Goal: Information Seeking & Learning: Learn about a topic

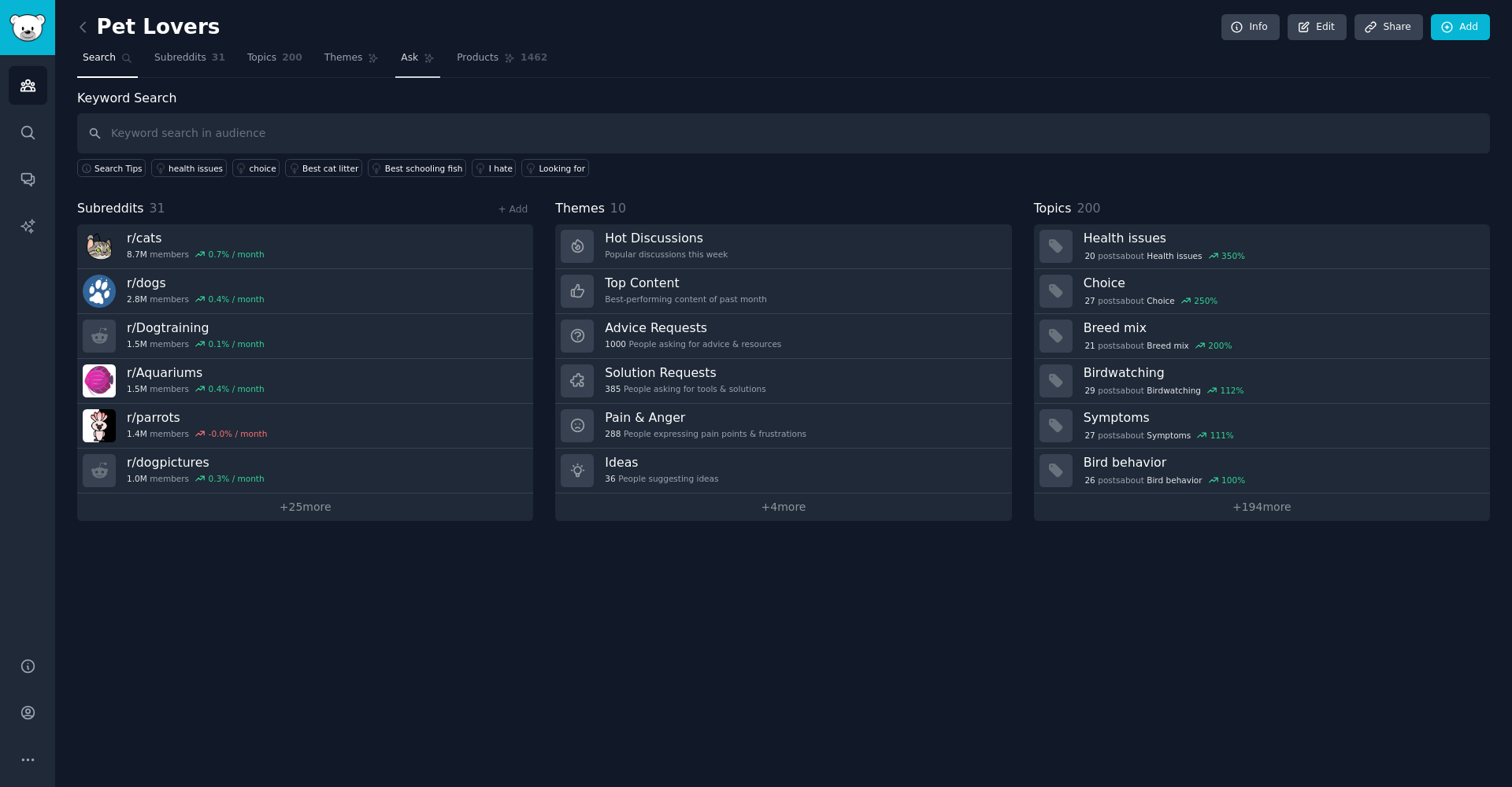
click at [400, 61] on span "Ask" at bounding box center [409, 58] width 17 height 14
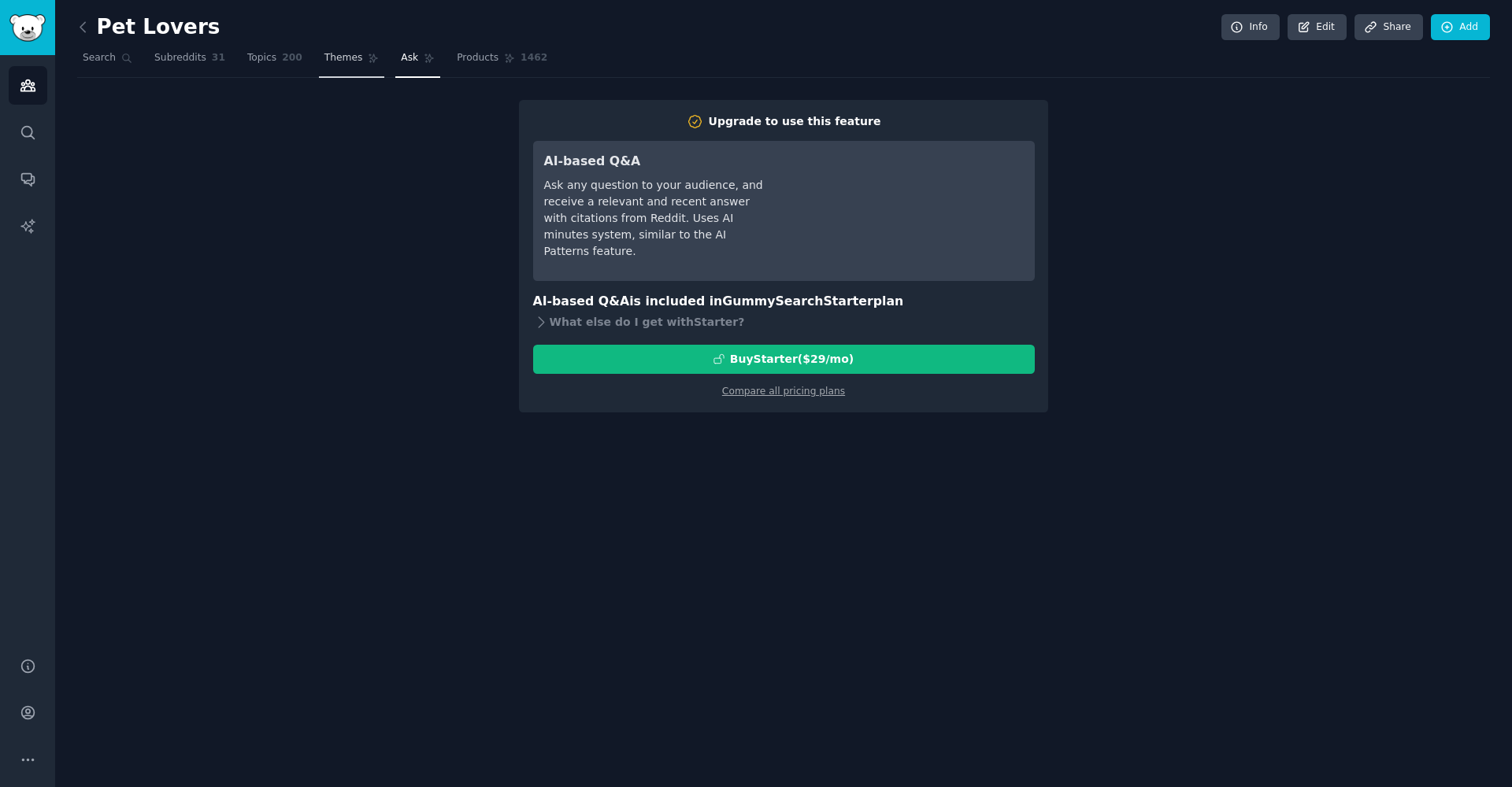
click at [349, 59] on span "Themes" at bounding box center [344, 58] width 39 height 14
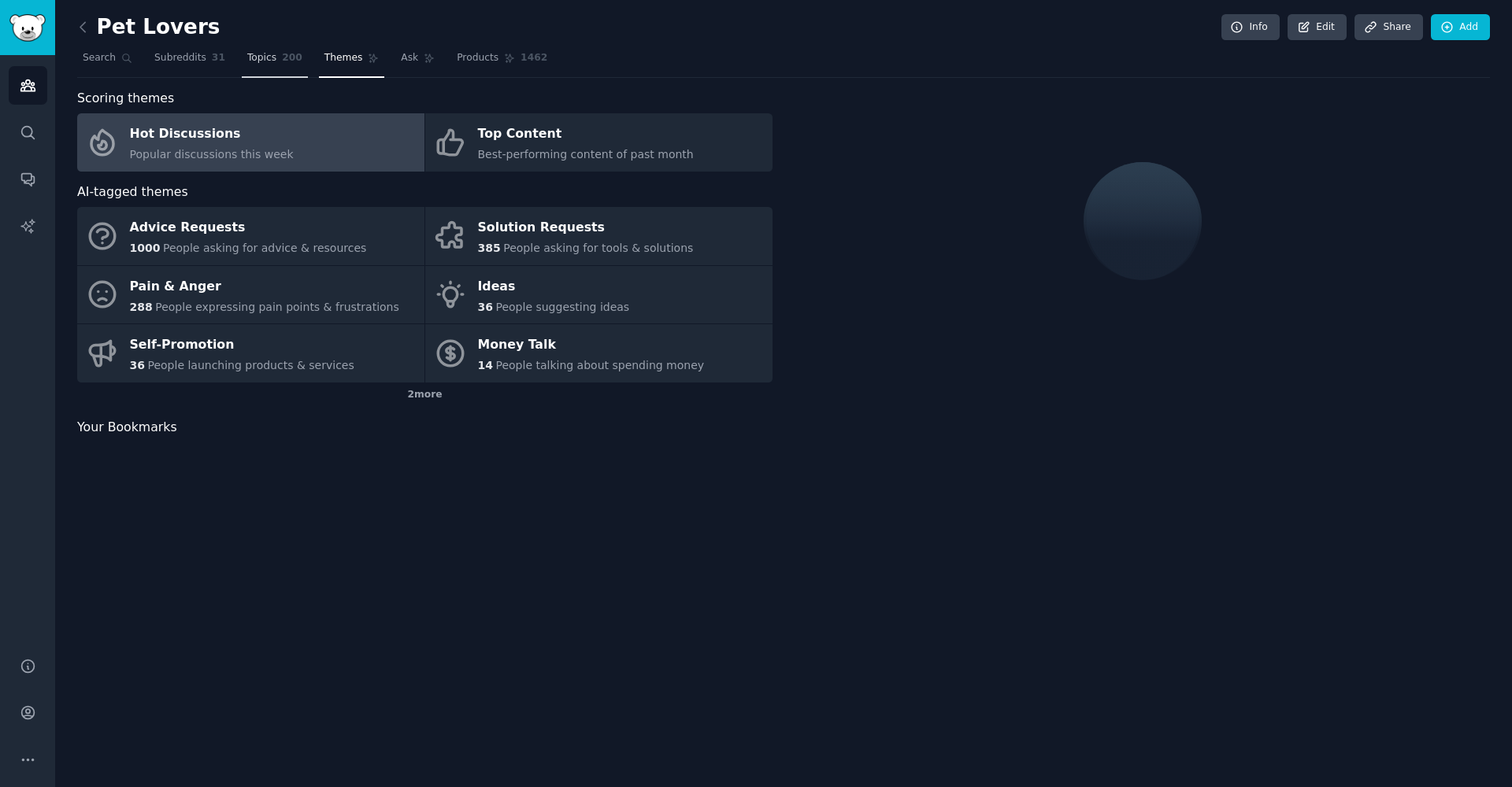
click at [276, 61] on link "Topics 200" at bounding box center [275, 62] width 66 height 32
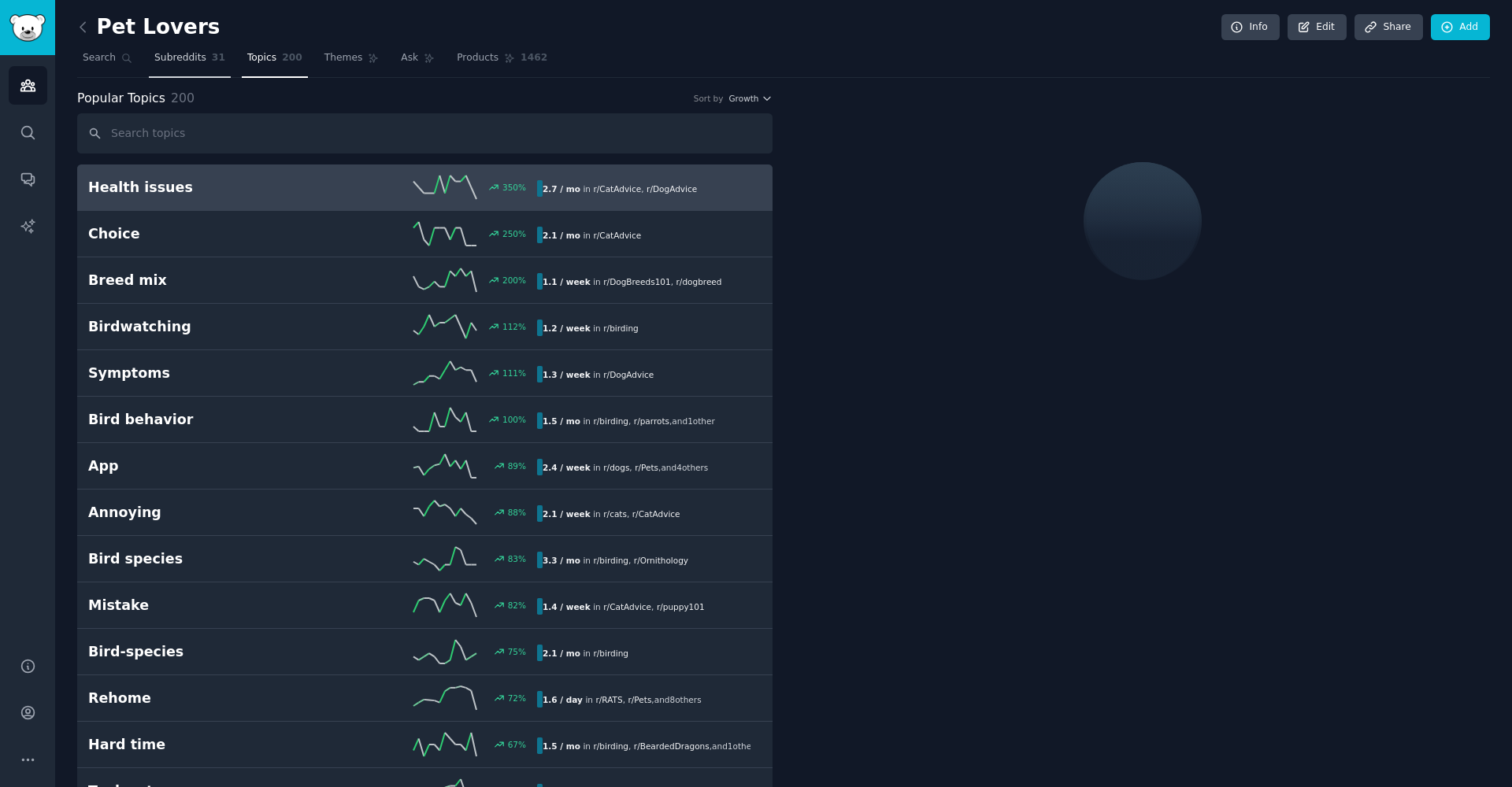
click at [193, 60] on span "Subreddits" at bounding box center [179, 58] width 52 height 14
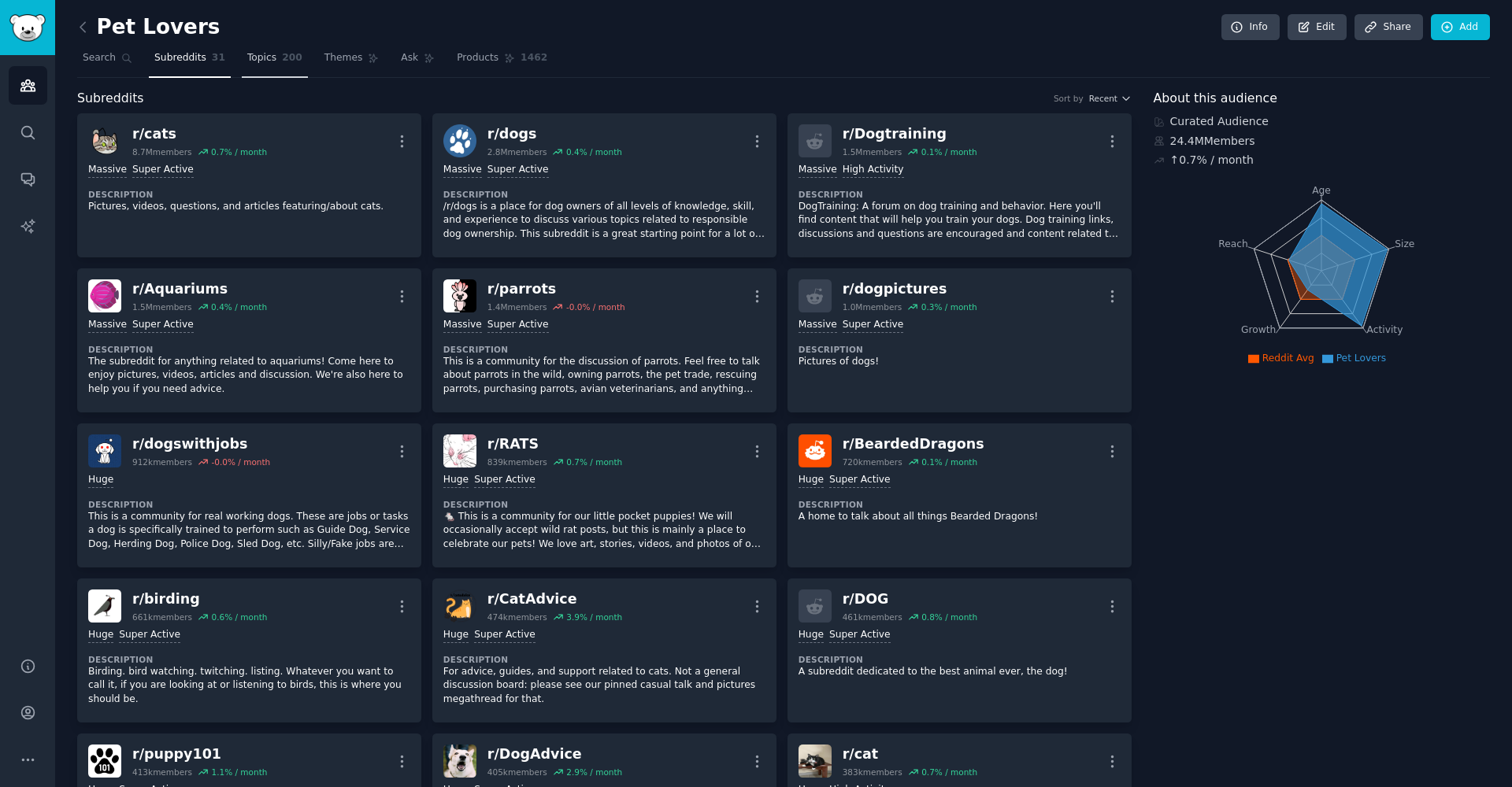
click at [273, 58] on span "Topics" at bounding box center [262, 58] width 29 height 14
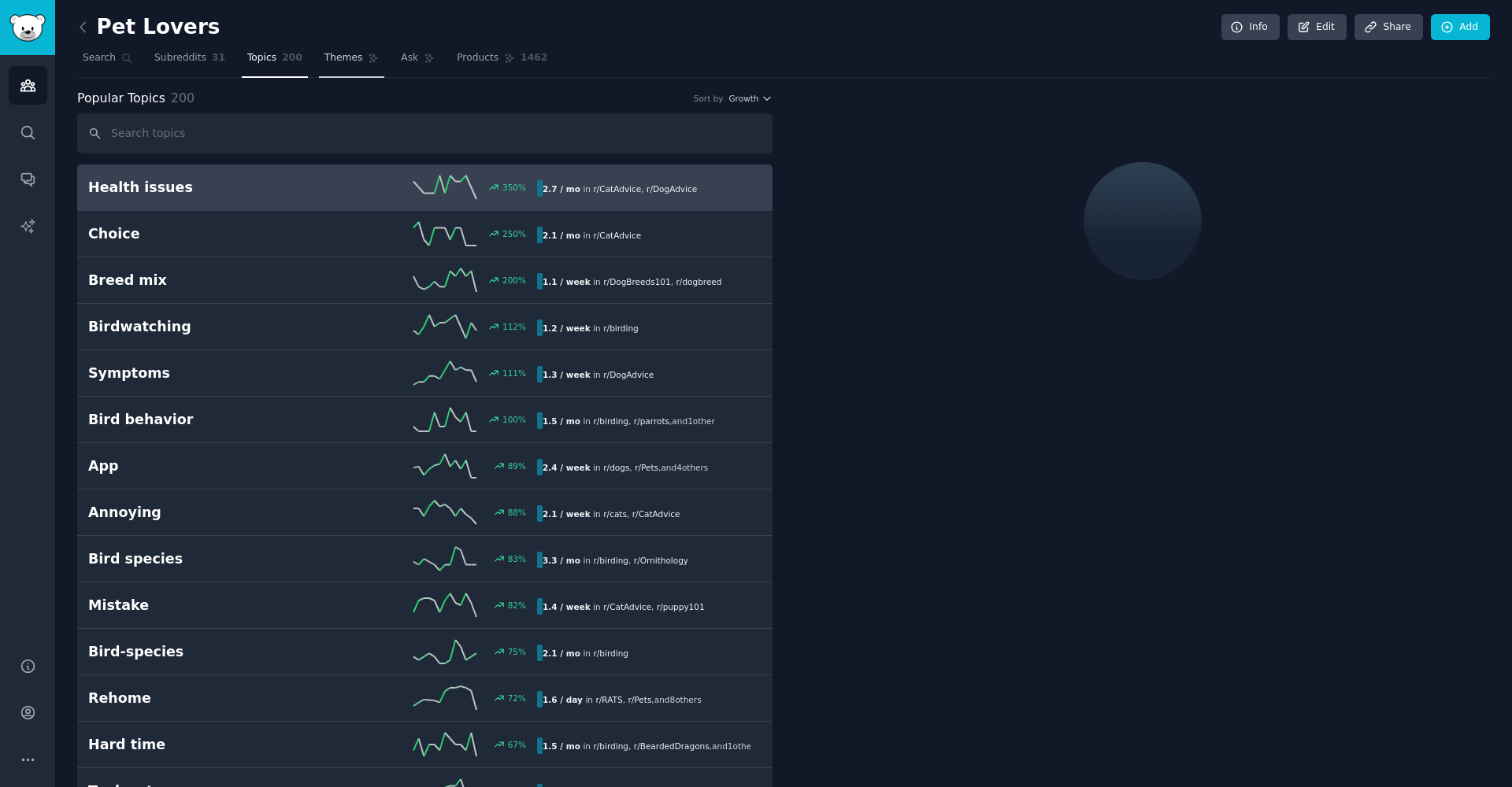
click at [344, 59] on span "Themes" at bounding box center [344, 58] width 39 height 14
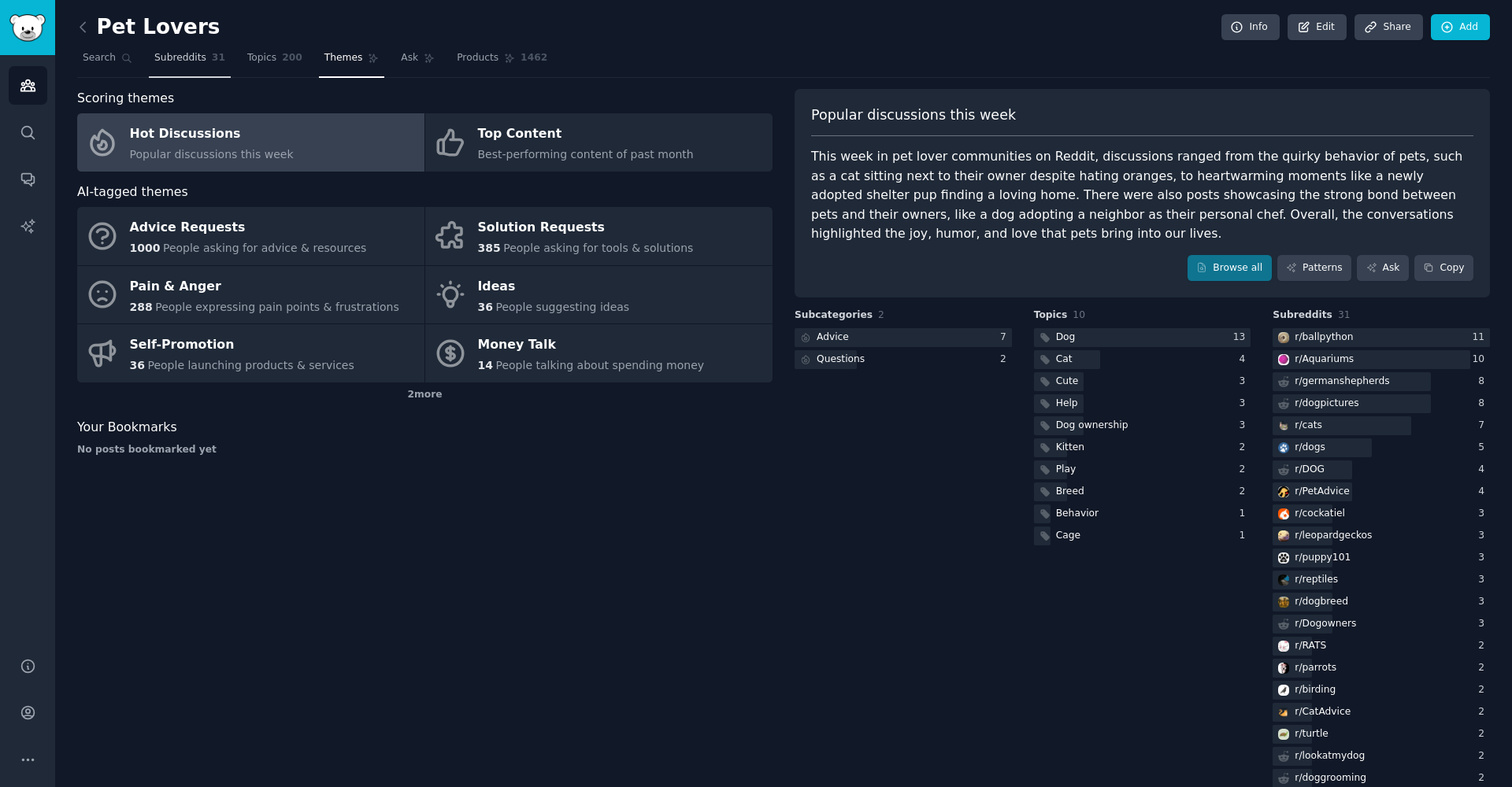
click at [159, 60] on span "Subreddits" at bounding box center [179, 58] width 52 height 14
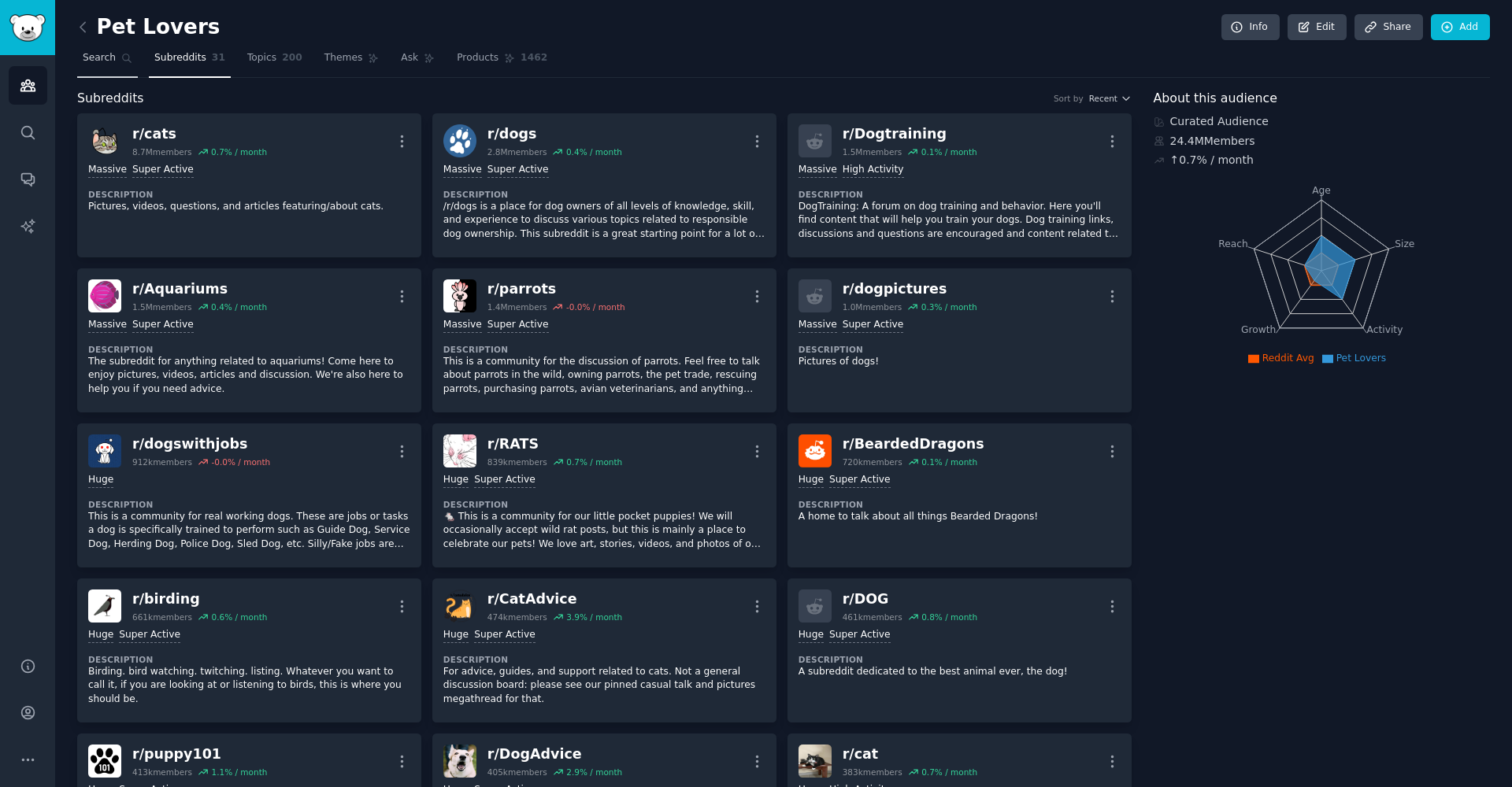
click at [108, 53] on span "Search" at bounding box center [99, 58] width 33 height 14
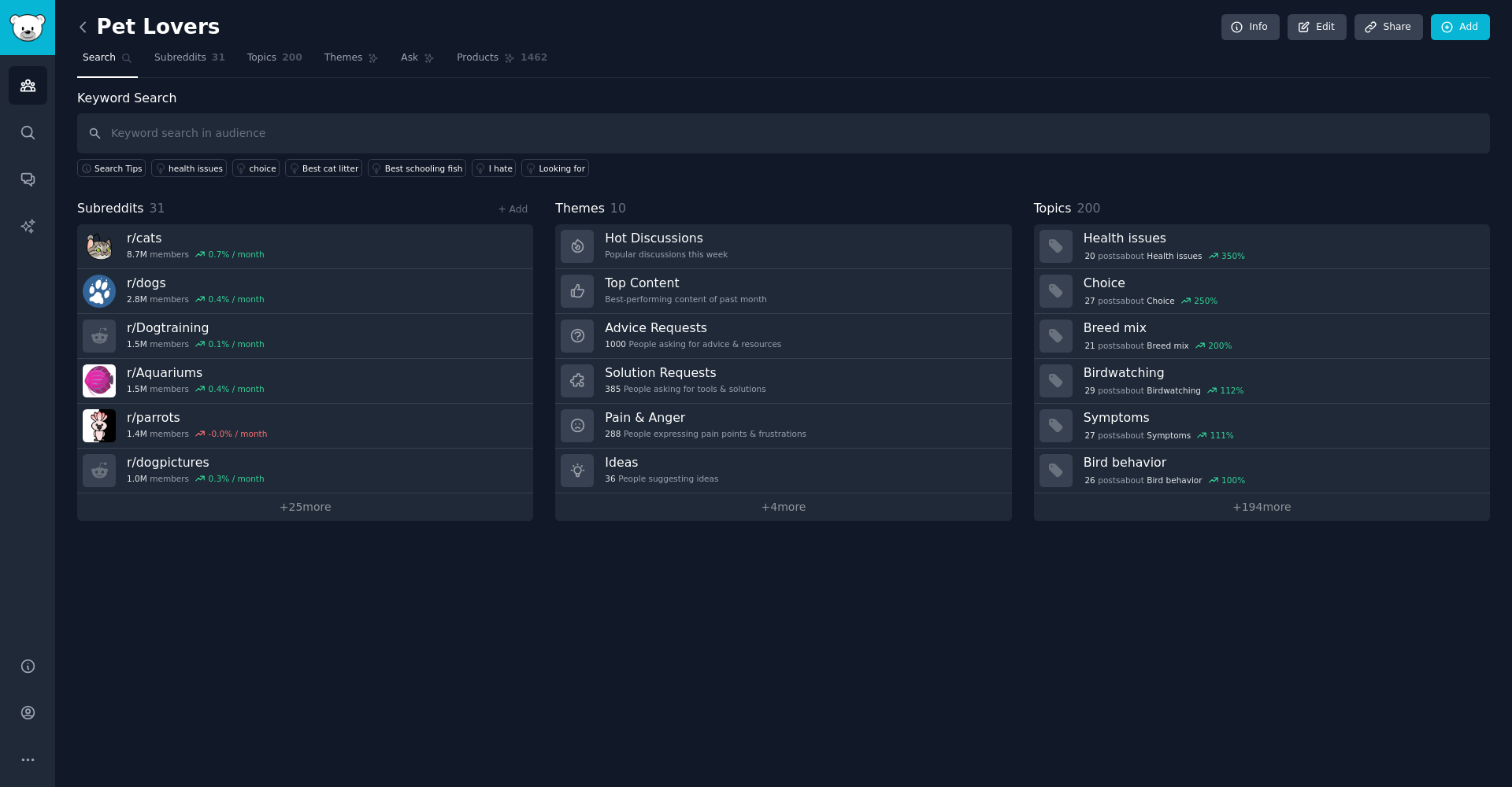
click at [86, 19] on icon at bounding box center [83, 27] width 17 height 17
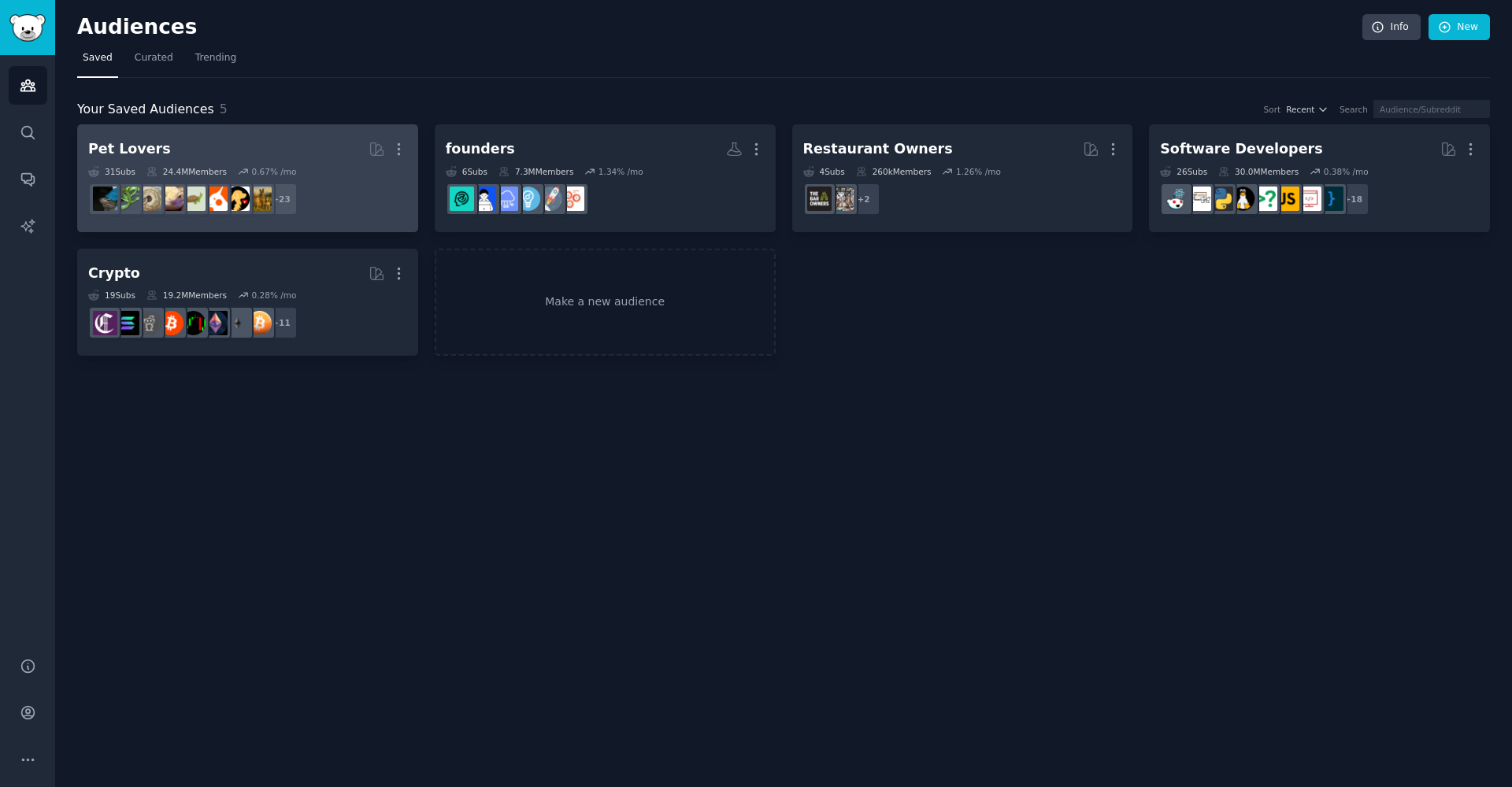
click at [298, 159] on h2 "Pet Lovers More" at bounding box center [247, 149] width 319 height 28
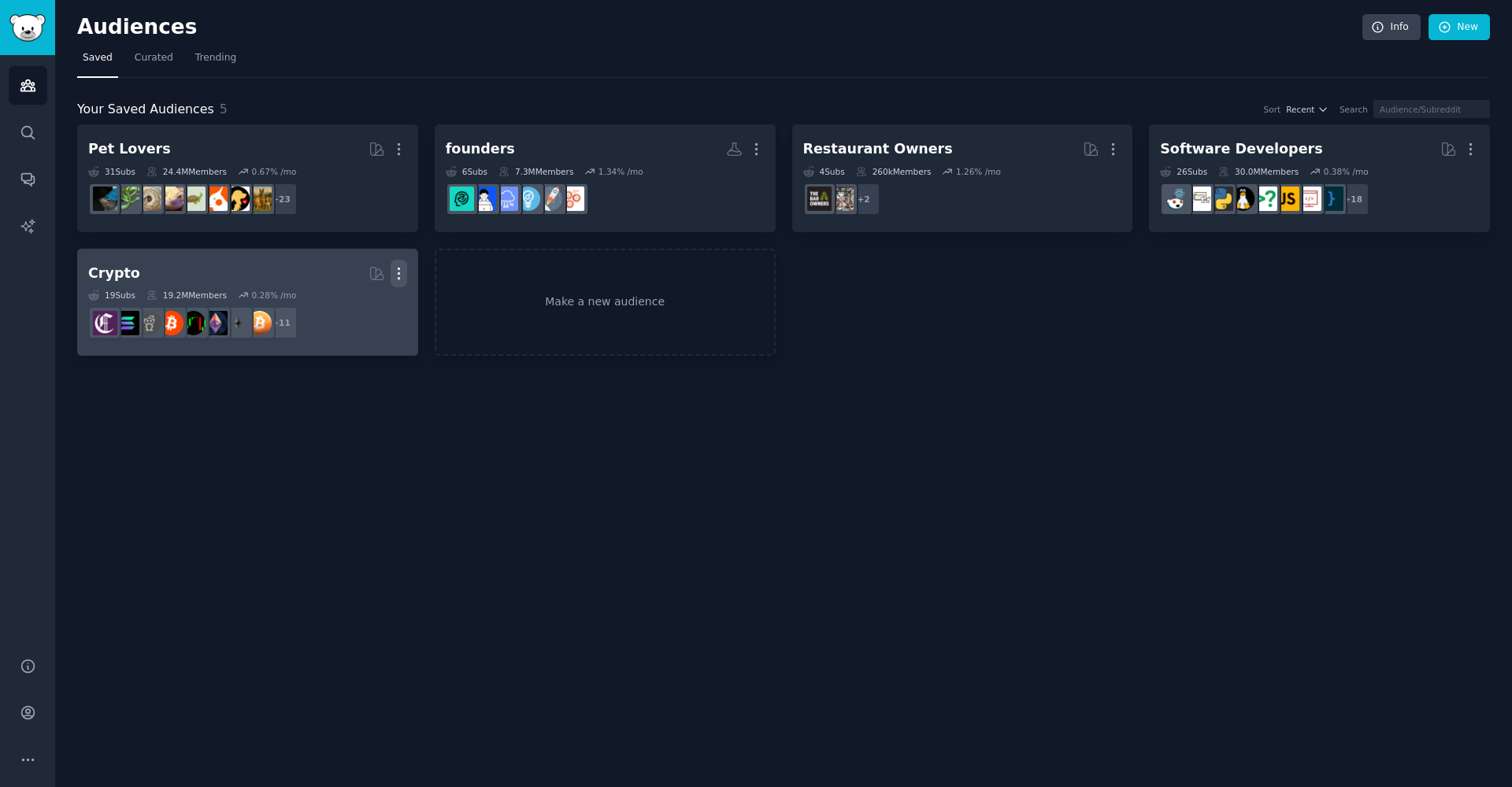
click at [394, 278] on icon "button" at bounding box center [399, 273] width 17 height 17
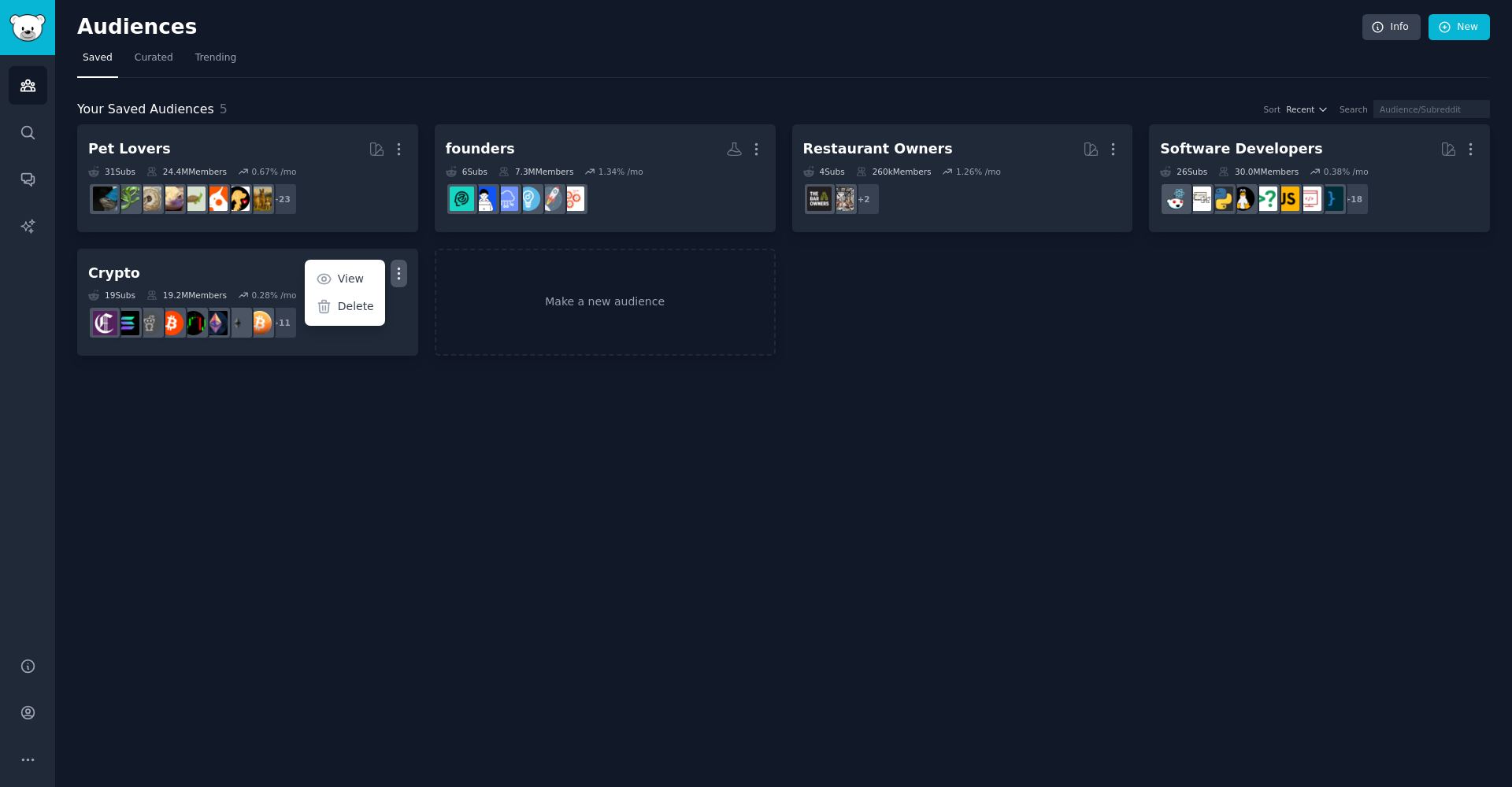
click at [458, 484] on div "Audiences Info New Saved Curated Trending Your Saved Audiences 5 Sort Recent Se…" at bounding box center [783, 394] width 1457 height 787
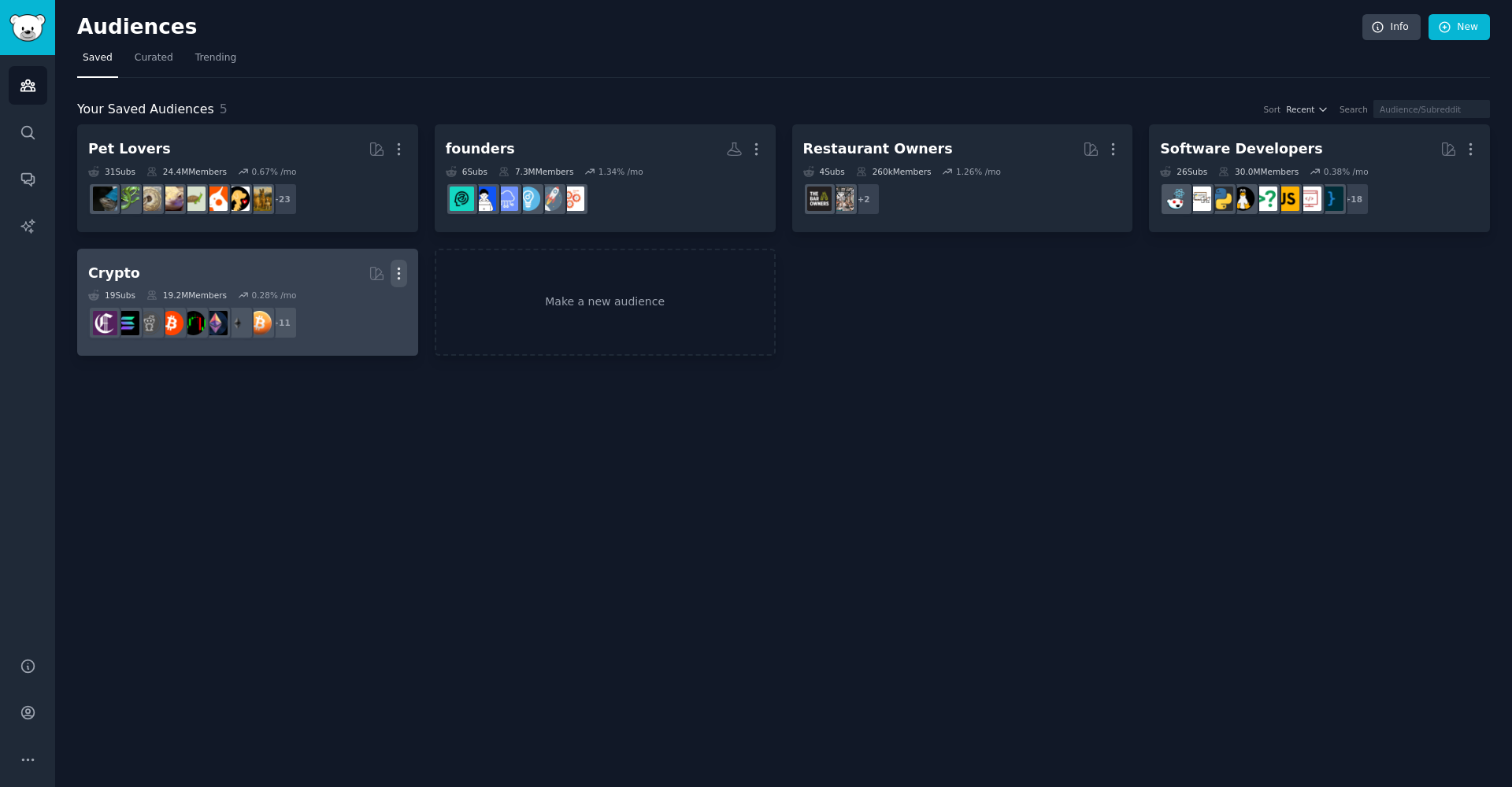
click at [398, 278] on icon "button" at bounding box center [399, 273] width 17 height 17
click at [369, 273] on link "View" at bounding box center [345, 278] width 74 height 33
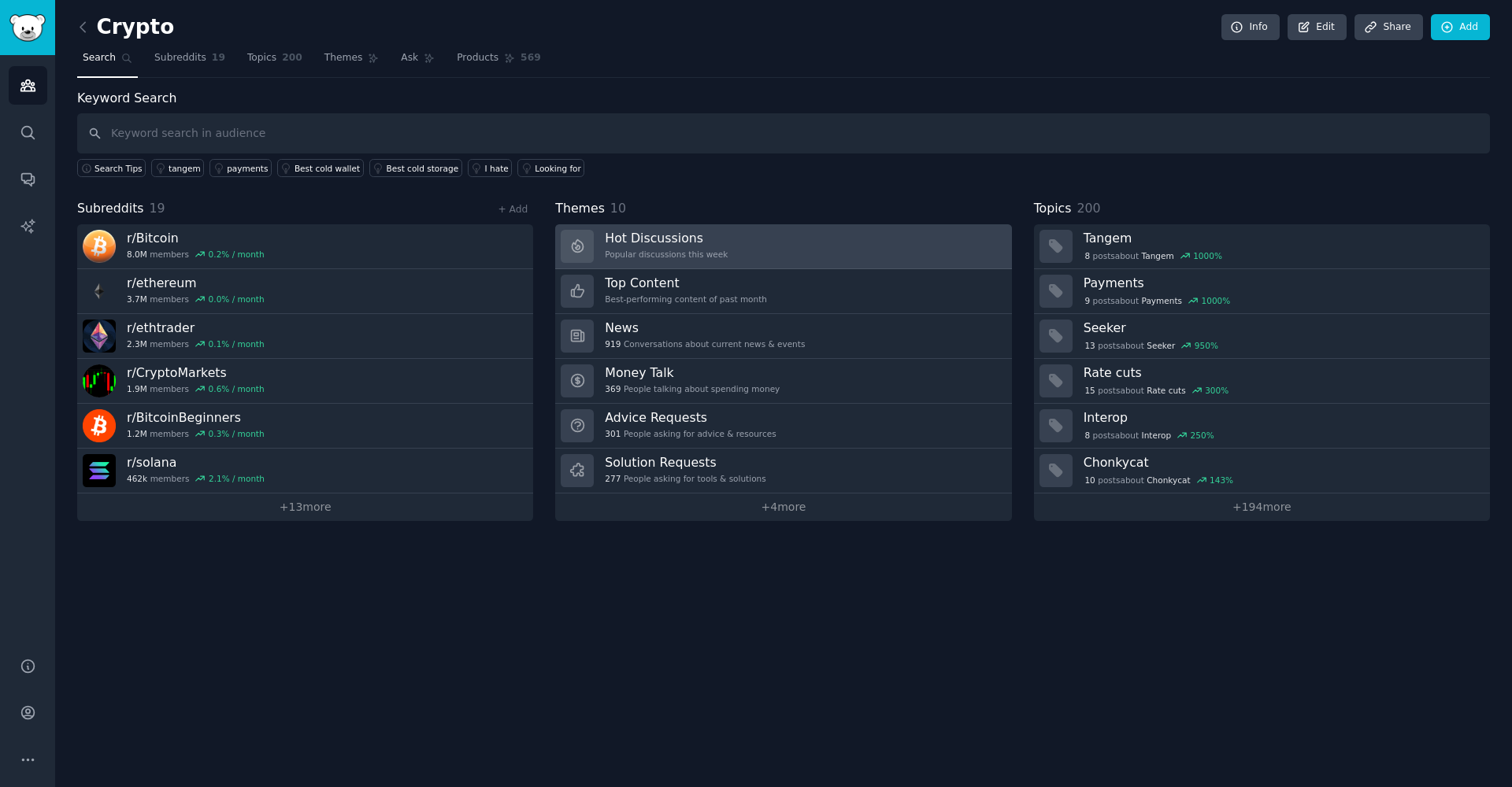
click at [659, 242] on h3 "Hot Discussions" at bounding box center [665, 239] width 123 height 17
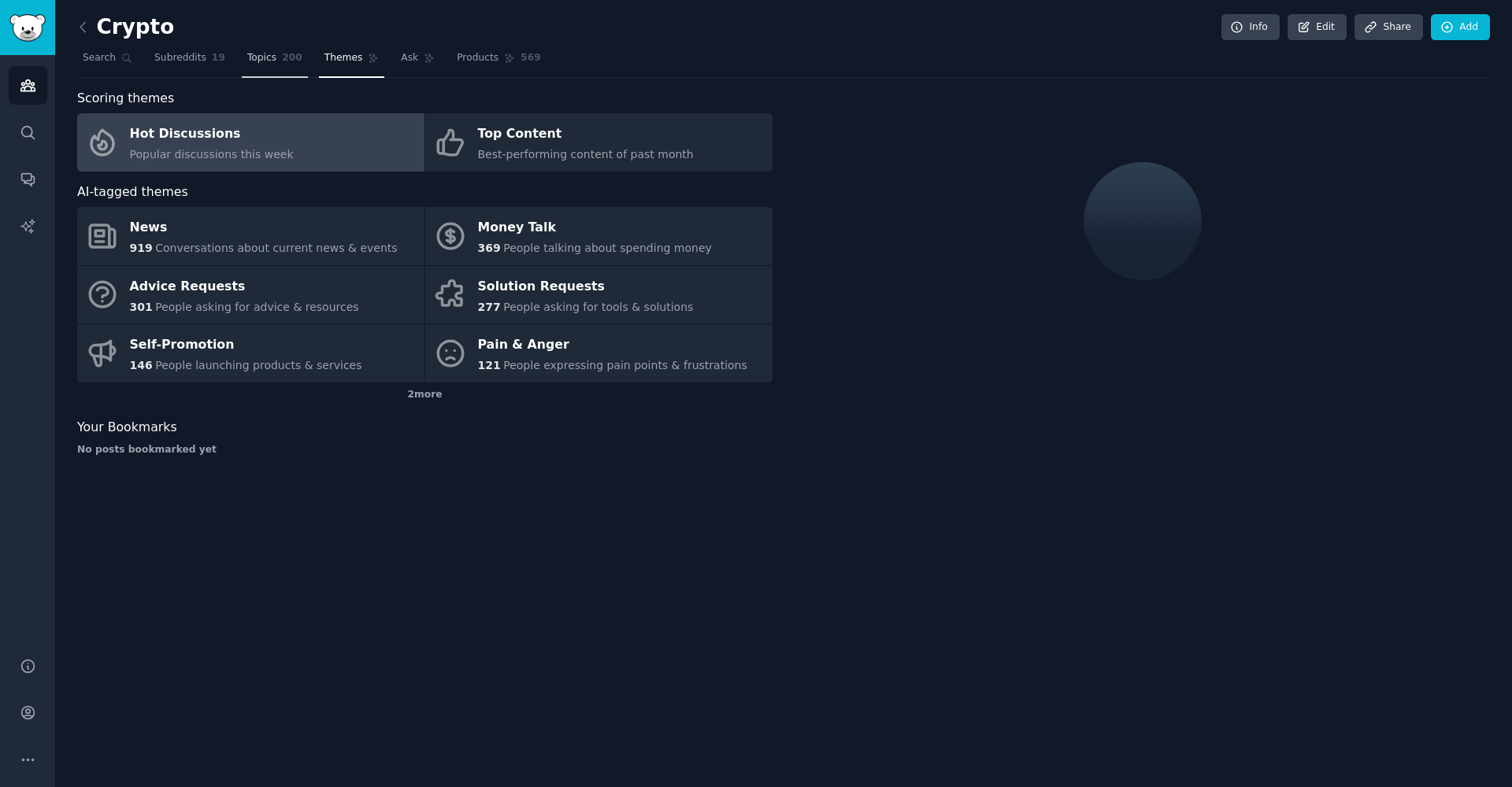
click at [260, 59] on span "Topics" at bounding box center [262, 58] width 29 height 14
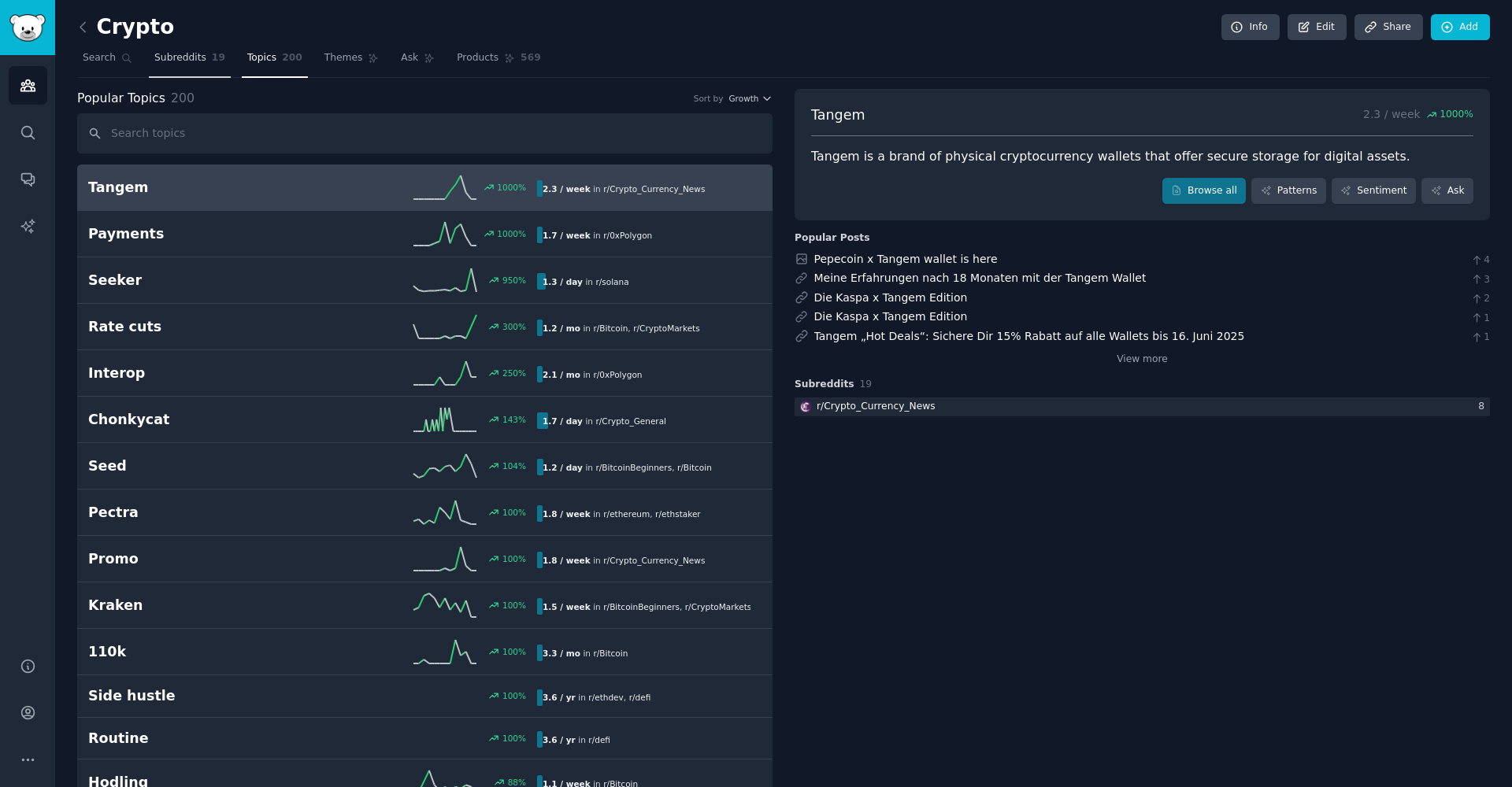
click at [185, 57] on span "Subreddits" at bounding box center [179, 58] width 52 height 14
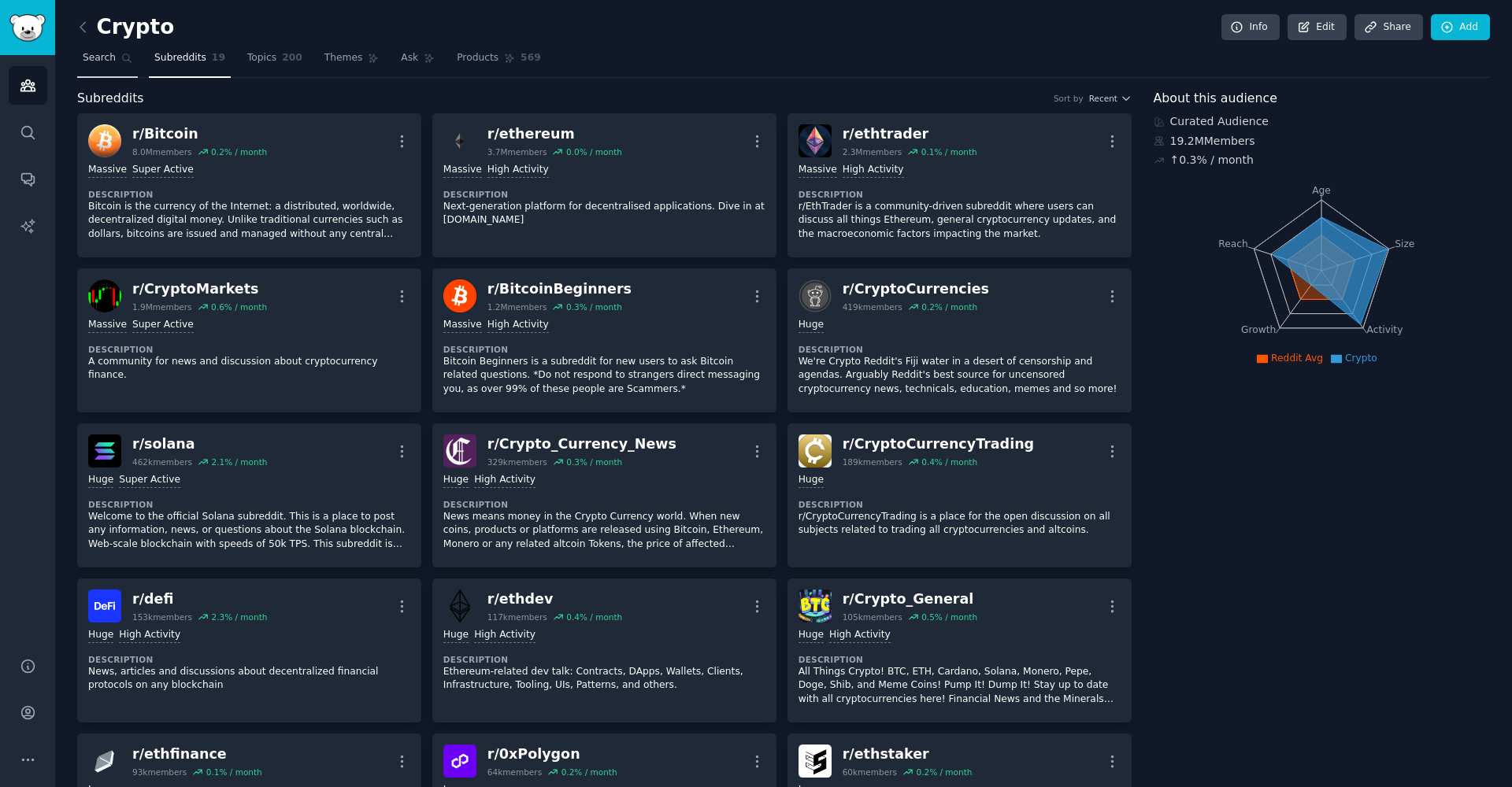
click at [105, 60] on span "Search" at bounding box center [99, 58] width 33 height 14
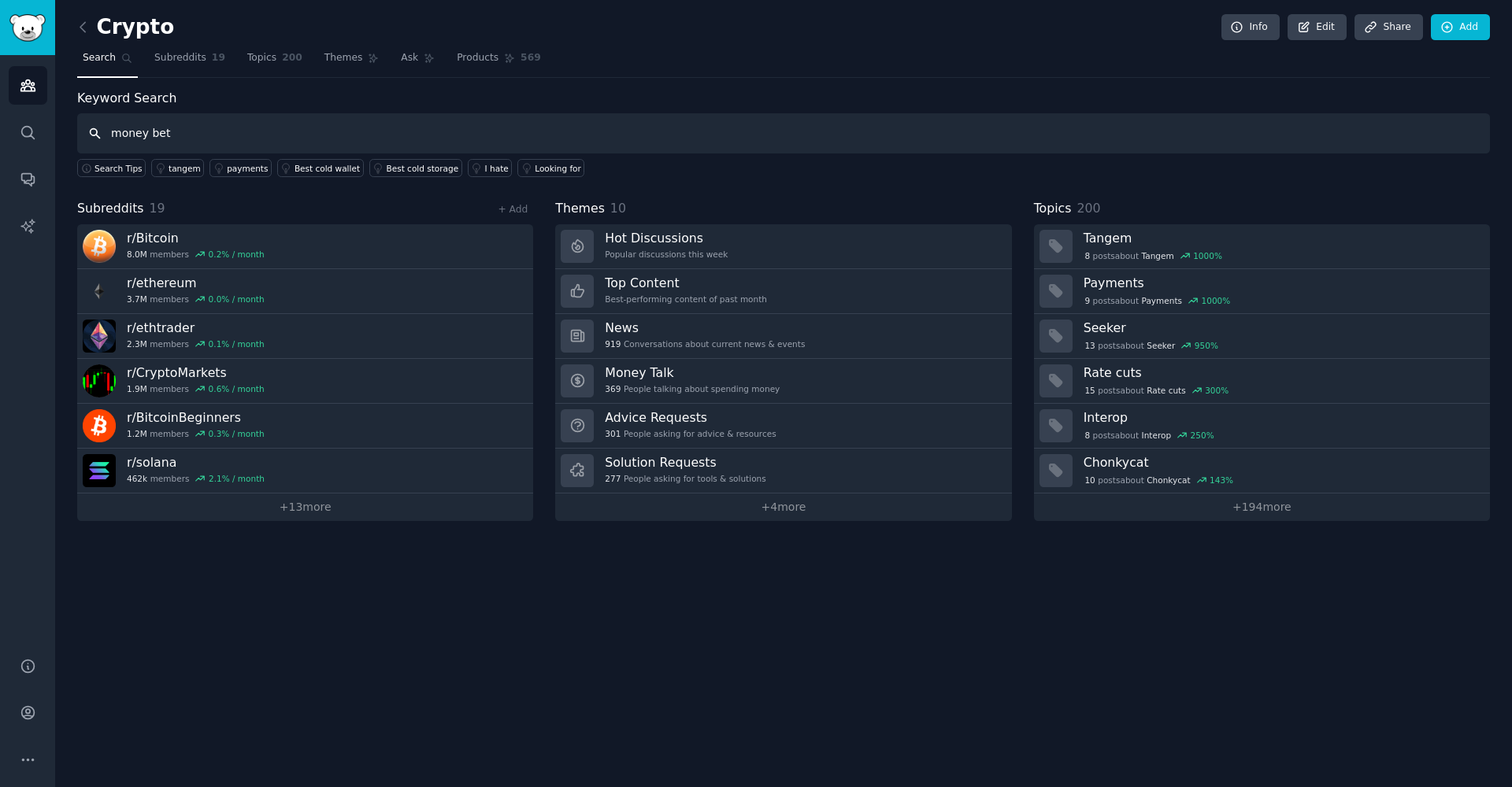
type input "money bet"
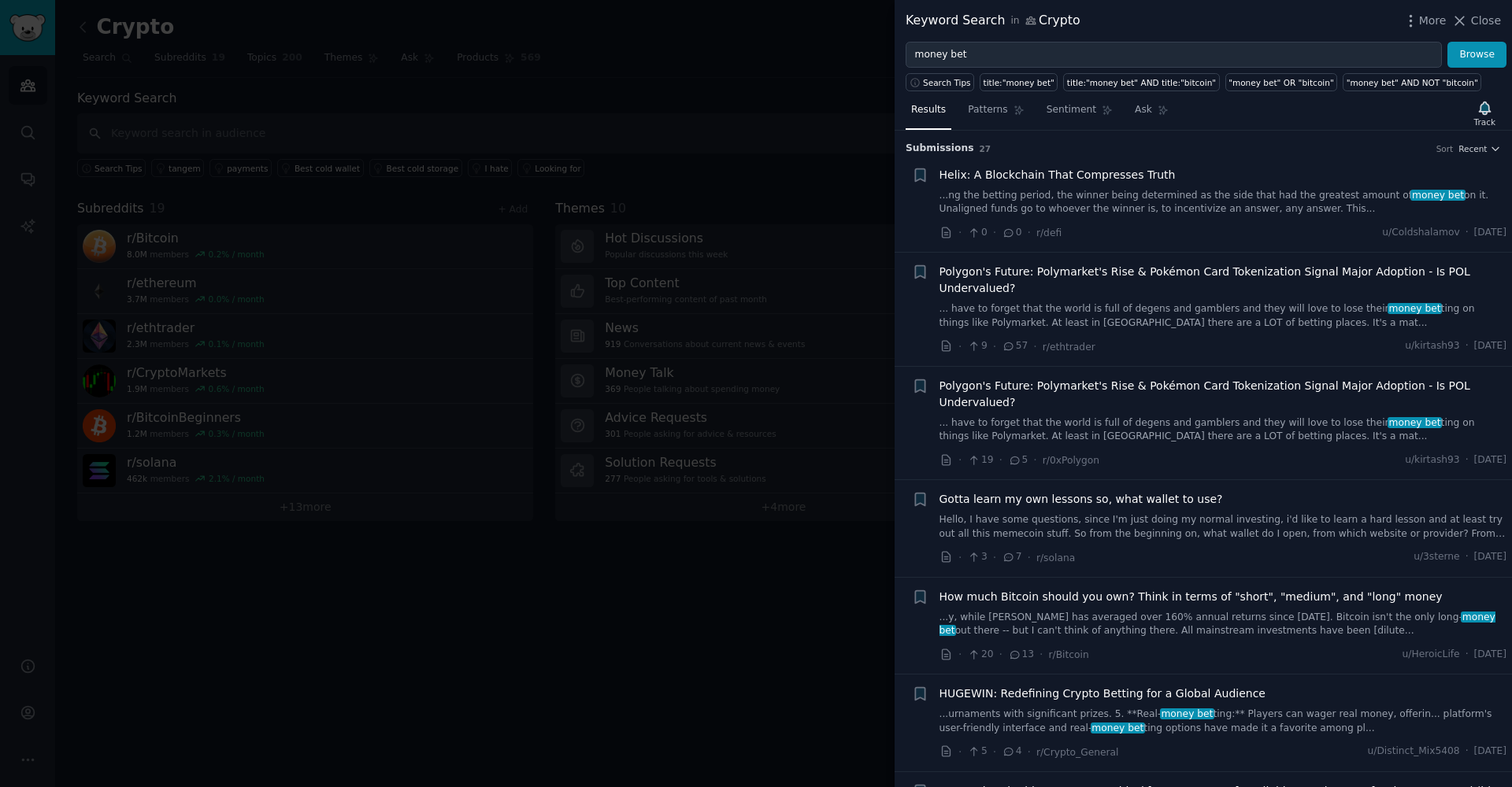
click at [509, 564] on div at bounding box center [756, 394] width 1512 height 787
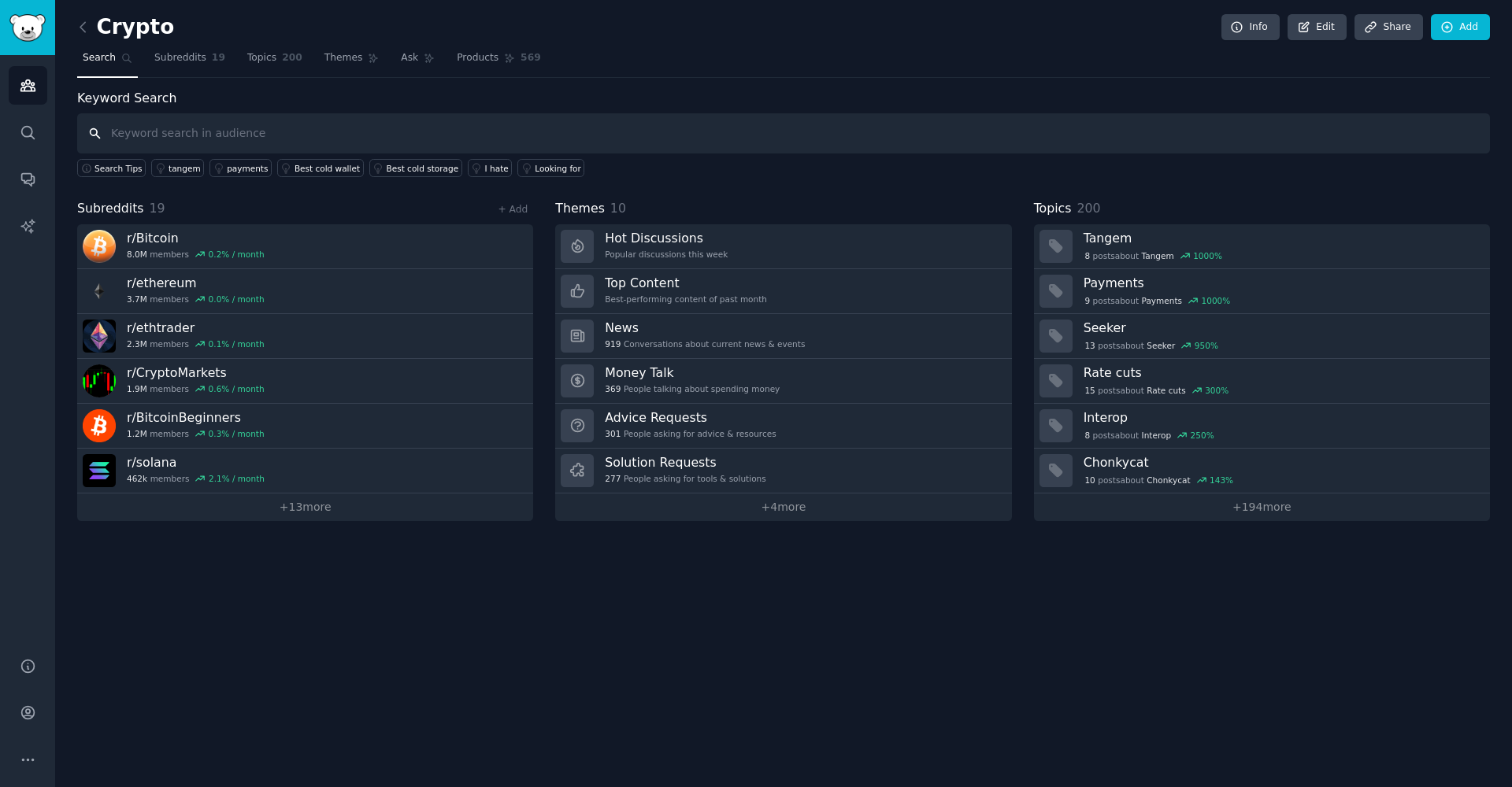
click at [286, 124] on input "text" at bounding box center [783, 133] width 1412 height 40
click at [286, 125] on input "text" at bounding box center [783, 133] width 1412 height 40
type input "shit happens"
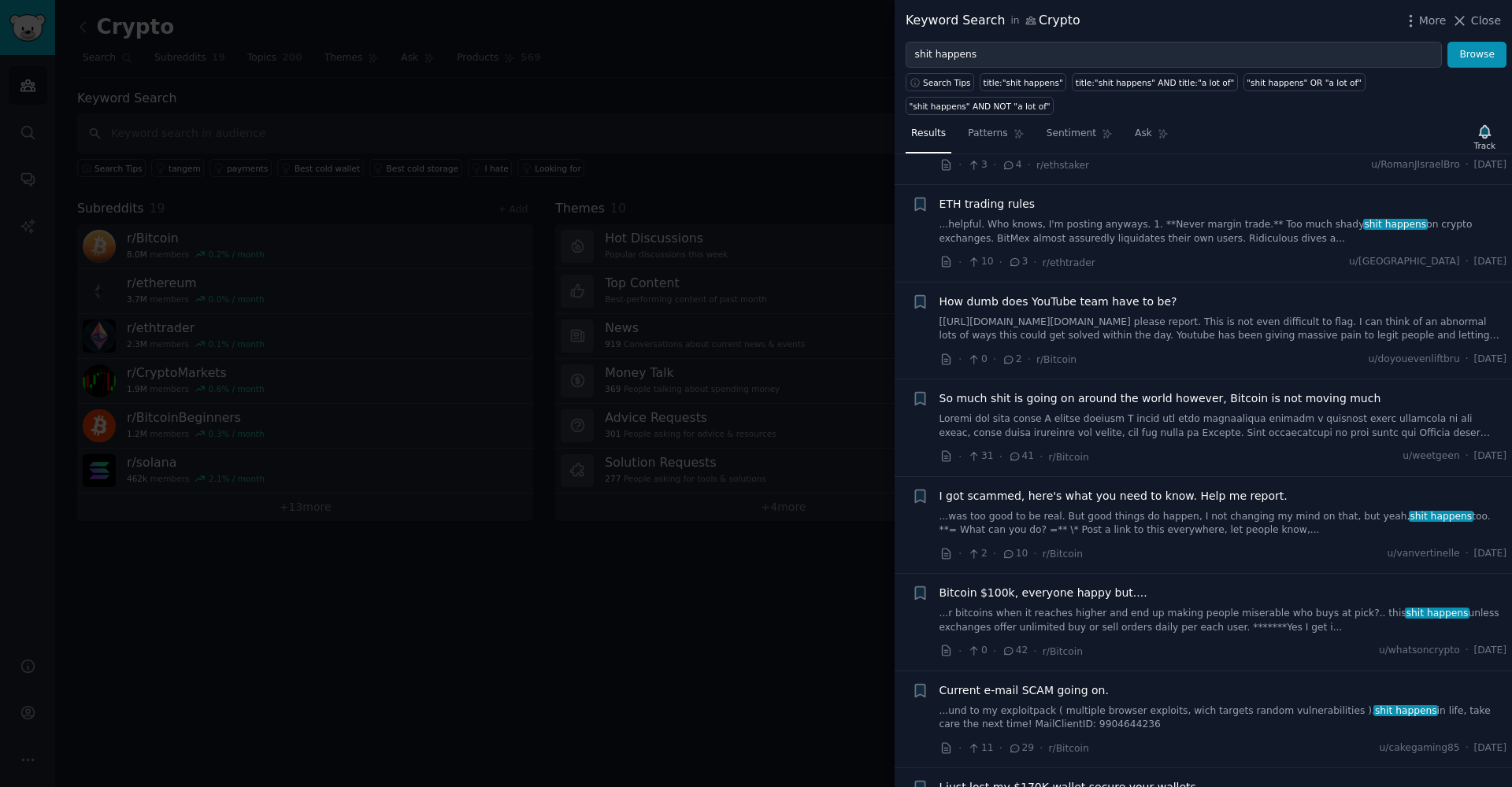
scroll to position [2887, 0]
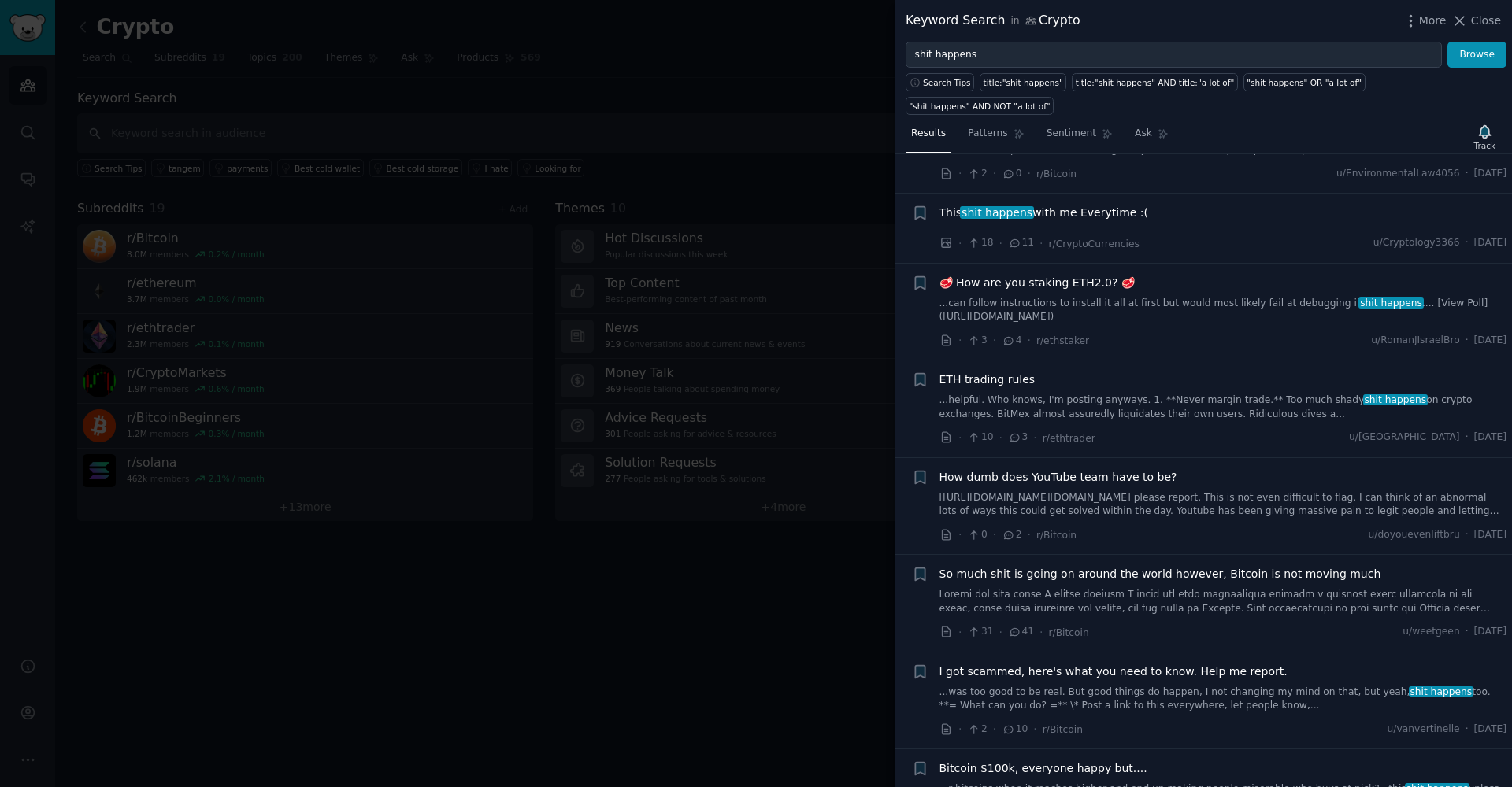
drag, startPoint x: 1505, startPoint y: 272, endPoint x: 1431, endPoint y: 265, distance: 74.3
click at [1189, 265] on li "+ 🥩 How are you staking ETH2.0? 🥩 ...can follow instructions to install it all …" at bounding box center [1202, 312] width 617 height 96
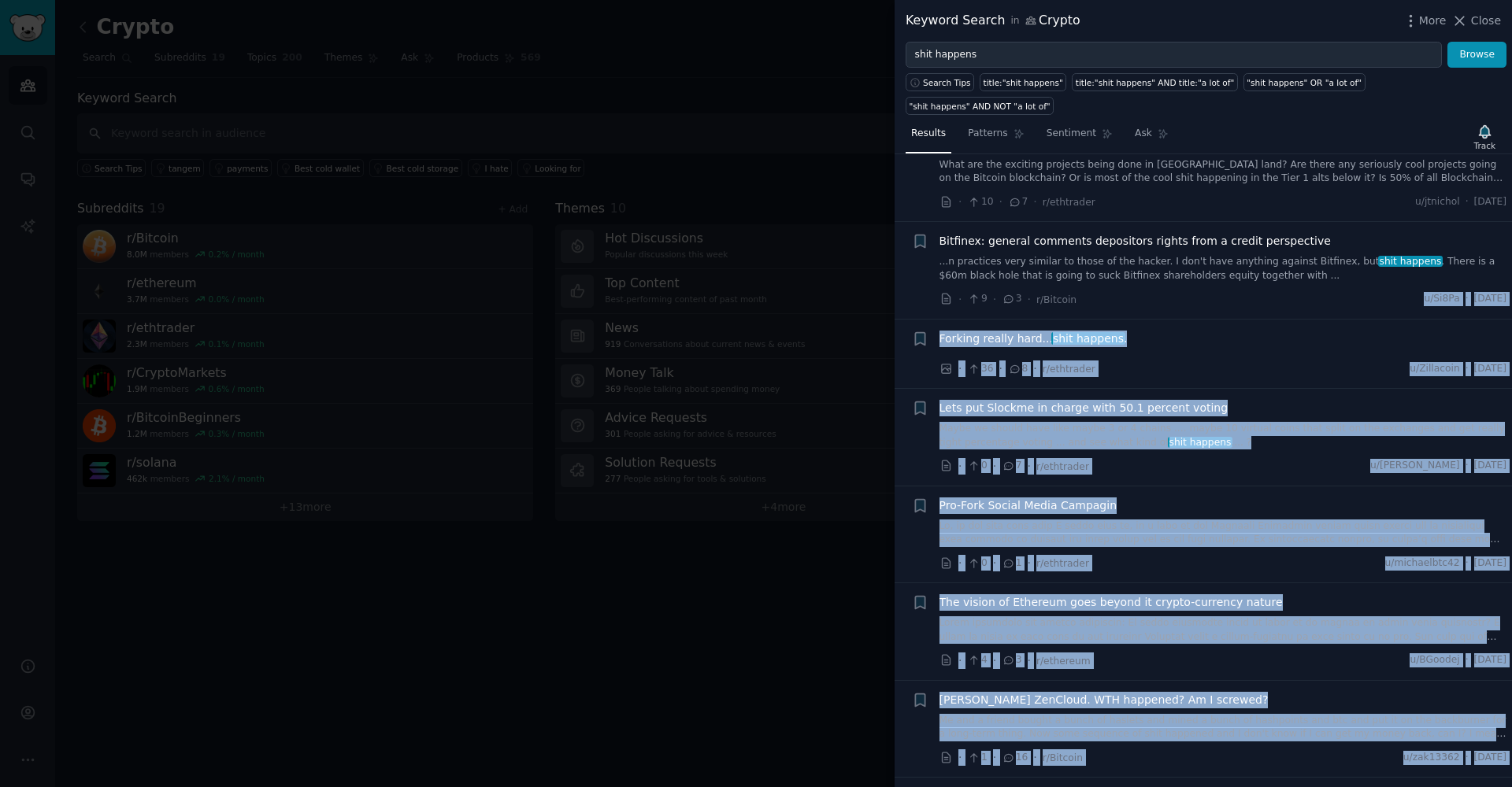
scroll to position [5750, 0]
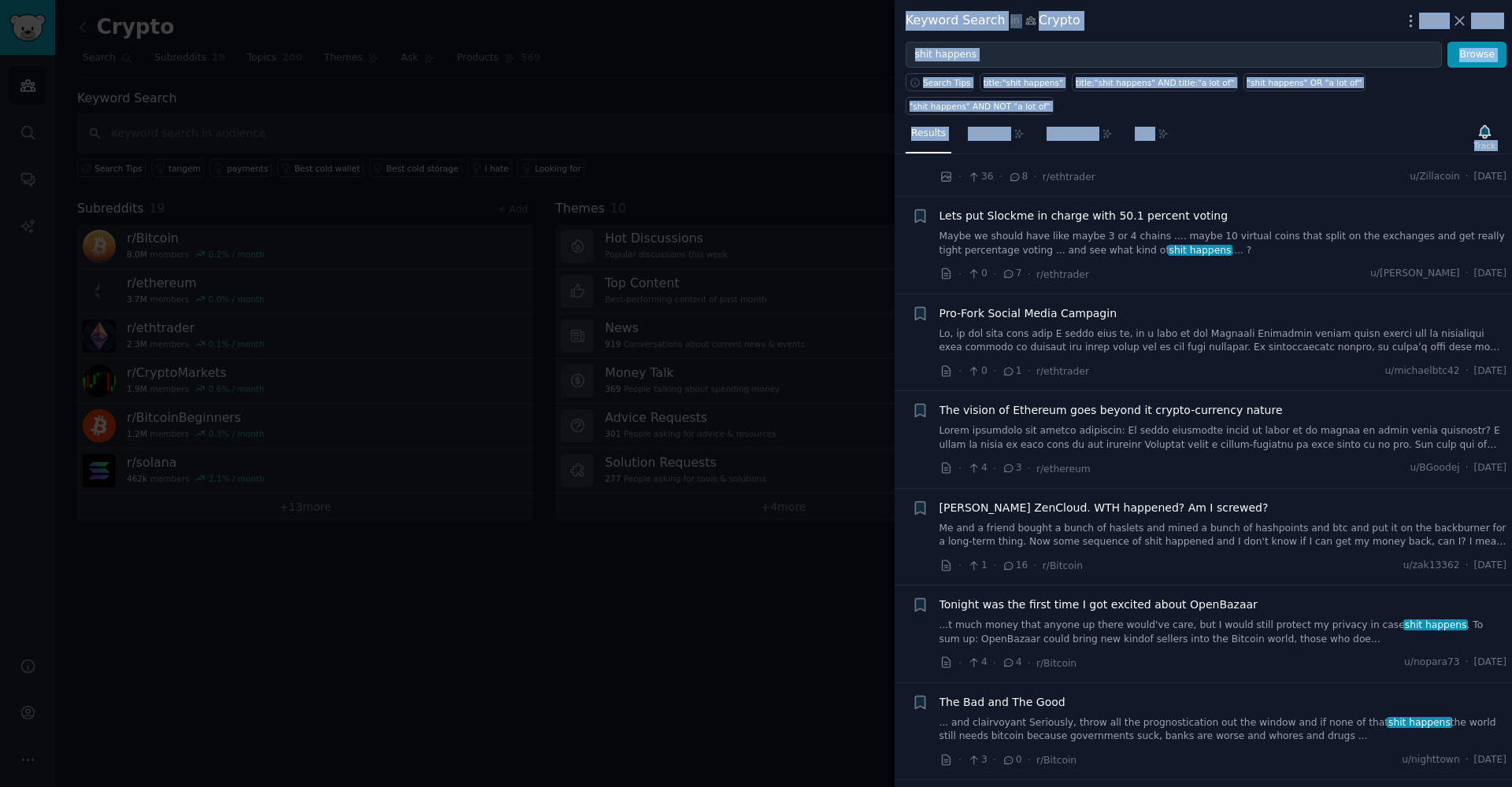
drag, startPoint x: 1189, startPoint y: 545, endPoint x: 872, endPoint y: 544, distance: 317.0
click at [872, 544] on div "Keyword Search in Crypto More Close shit happens Browse Search Tips title:"shit…" at bounding box center [756, 394] width 1512 height 787
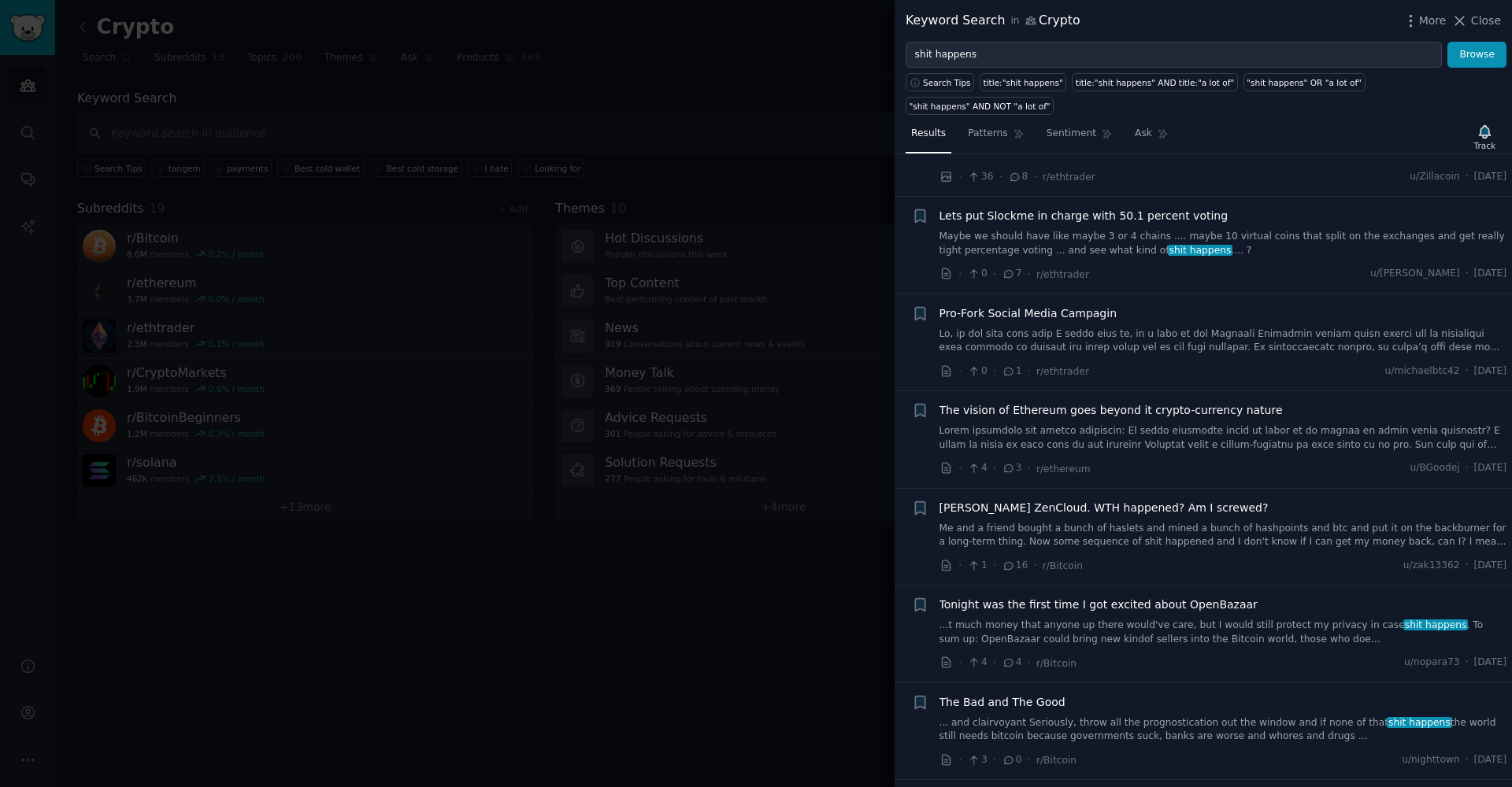
drag, startPoint x: 862, startPoint y: 546, endPoint x: 862, endPoint y: 564, distance: 18.0
click at [862, 564] on div at bounding box center [756, 394] width 1512 height 787
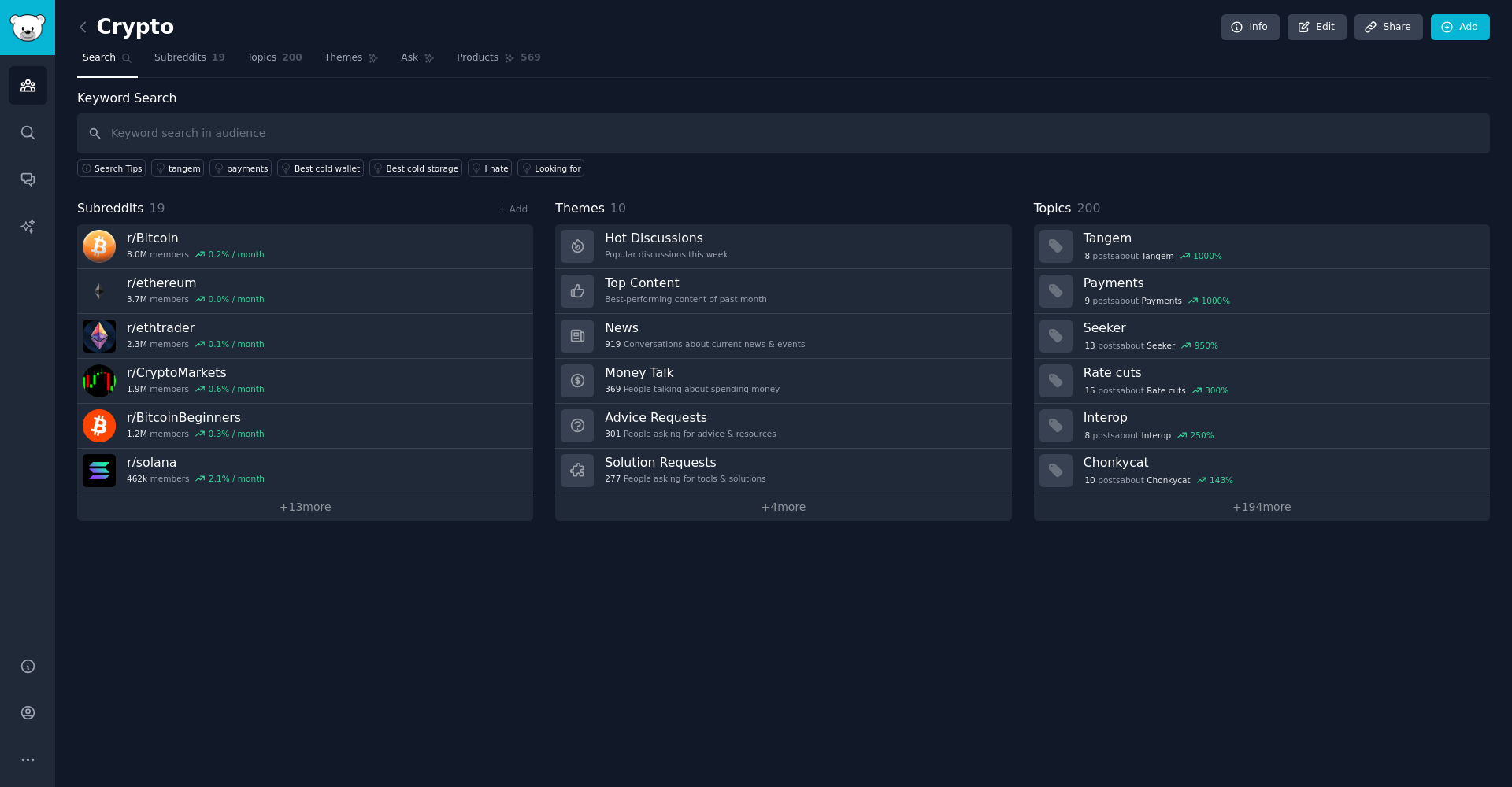
drag, startPoint x: 786, startPoint y: 526, endPoint x: 737, endPoint y: 522, distance: 49.2
click at [777, 523] on div "Crypto Info Edit Share Add Search Subreddits 19 Topics 200 Themes Ask Products …" at bounding box center [783, 394] width 1457 height 787
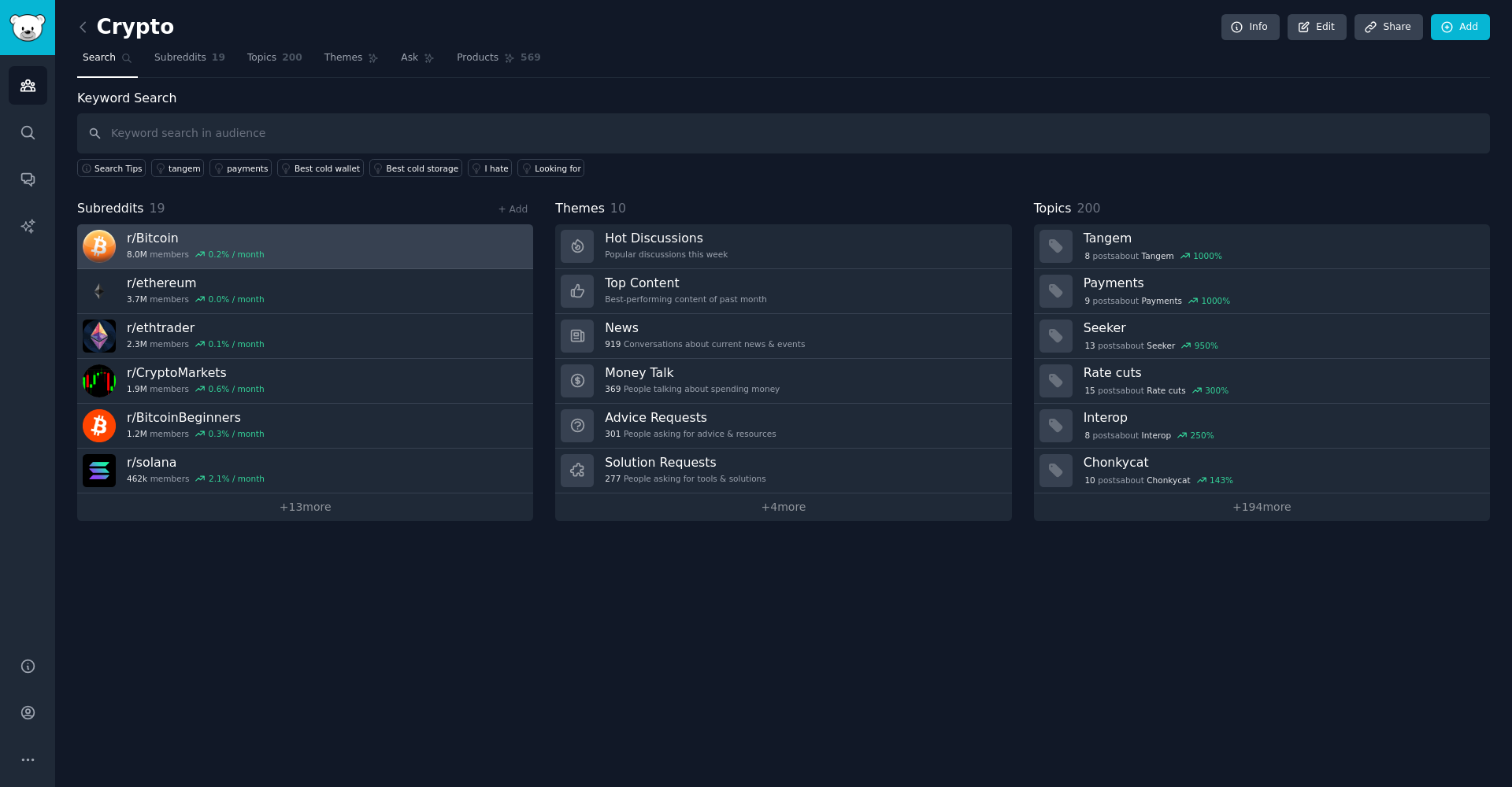
click at [174, 239] on h3 "r/ Bitcoin" at bounding box center [196, 239] width 138 height 17
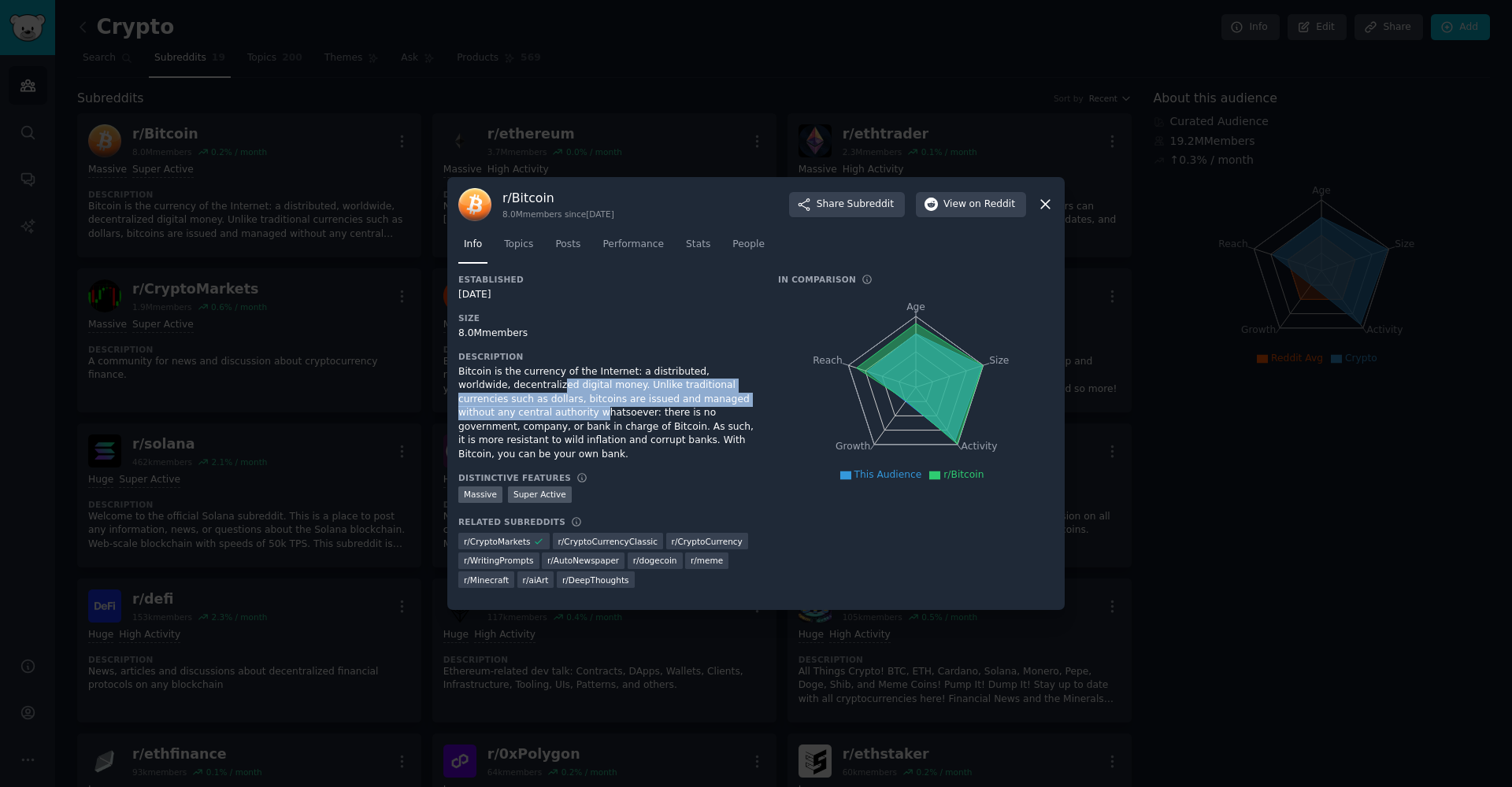
drag, startPoint x: 511, startPoint y: 403, endPoint x: 510, endPoint y: 421, distance: 18.0
click at [510, 421] on div "Bitcoin is the currency of the Internet: a distributed, worldwide, decentralize…" at bounding box center [607, 414] width 298 height 96
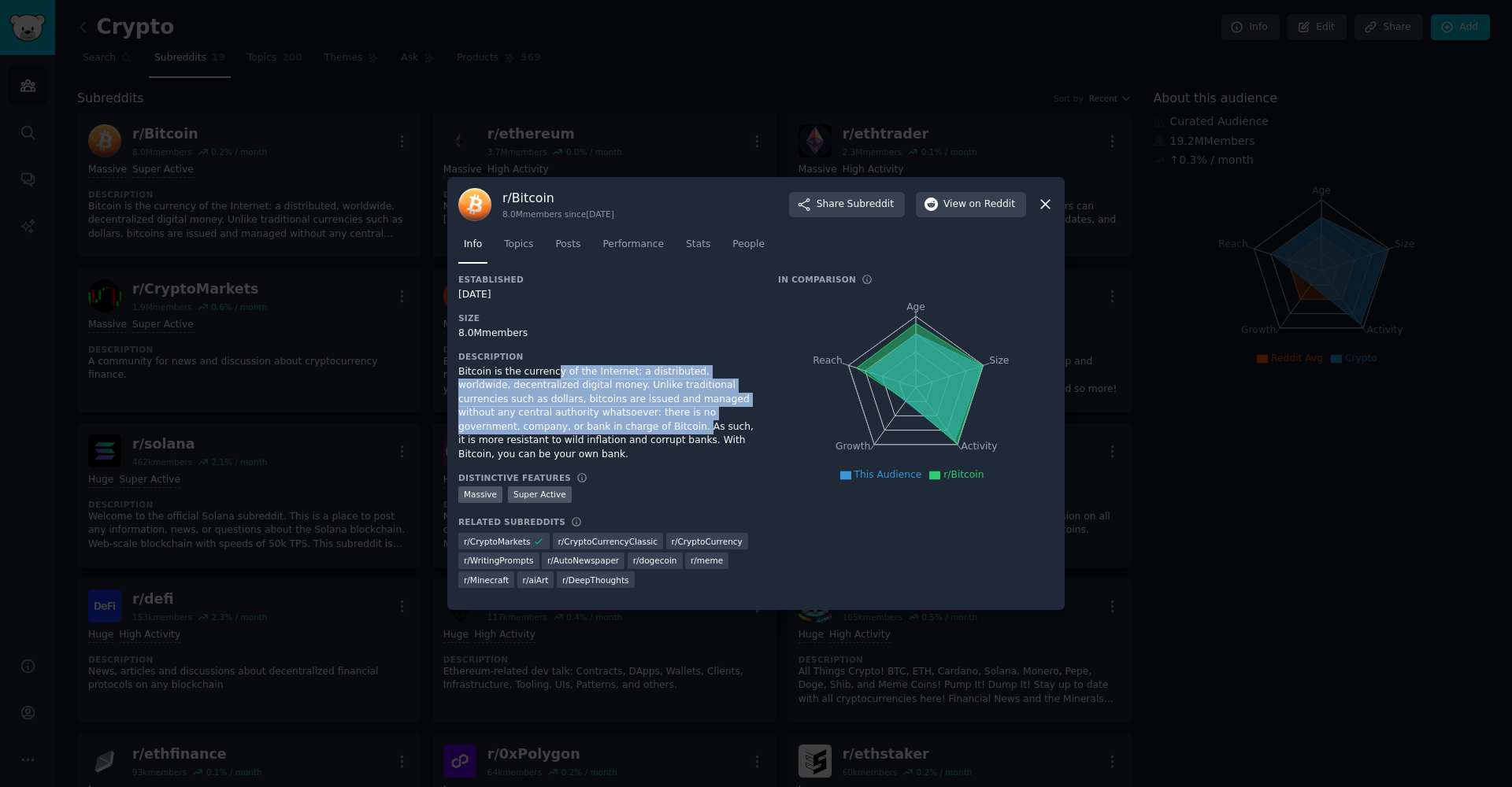
drag, startPoint x: 555, startPoint y: 381, endPoint x: 552, endPoint y: 424, distance: 43.1
click at [552, 424] on div "Bitcoin is the currency of the Internet: a distributed, worldwide, decentralize…" at bounding box center [607, 414] width 298 height 96
drag, startPoint x: 552, startPoint y: 424, endPoint x: 581, endPoint y: 411, distance: 31.8
click at [553, 424] on div "Bitcoin is the currency of the Internet: a distributed, worldwide, decentralize…" at bounding box center [607, 414] width 298 height 96
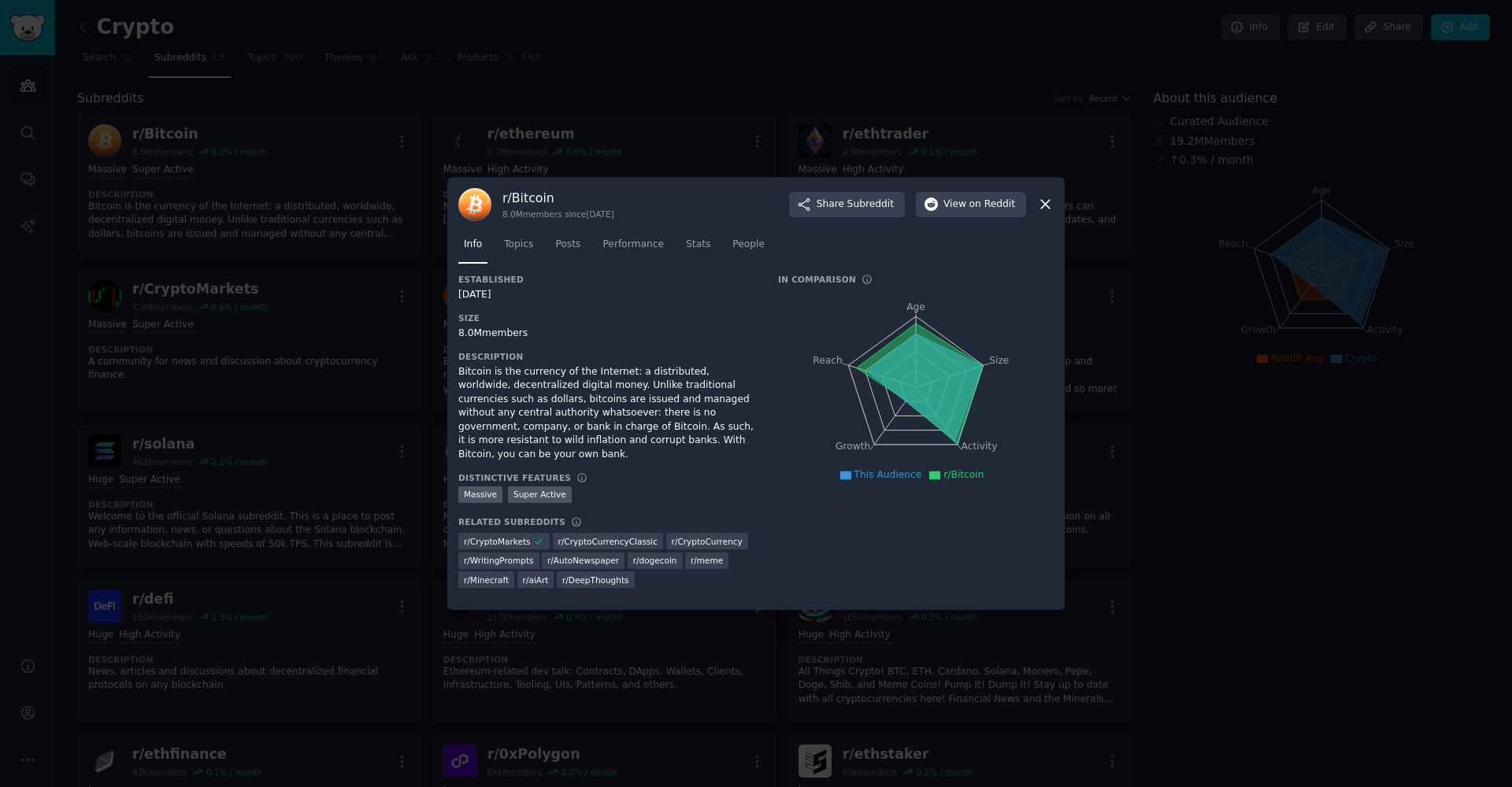
click at [1050, 212] on icon at bounding box center [1046, 205] width 17 height 17
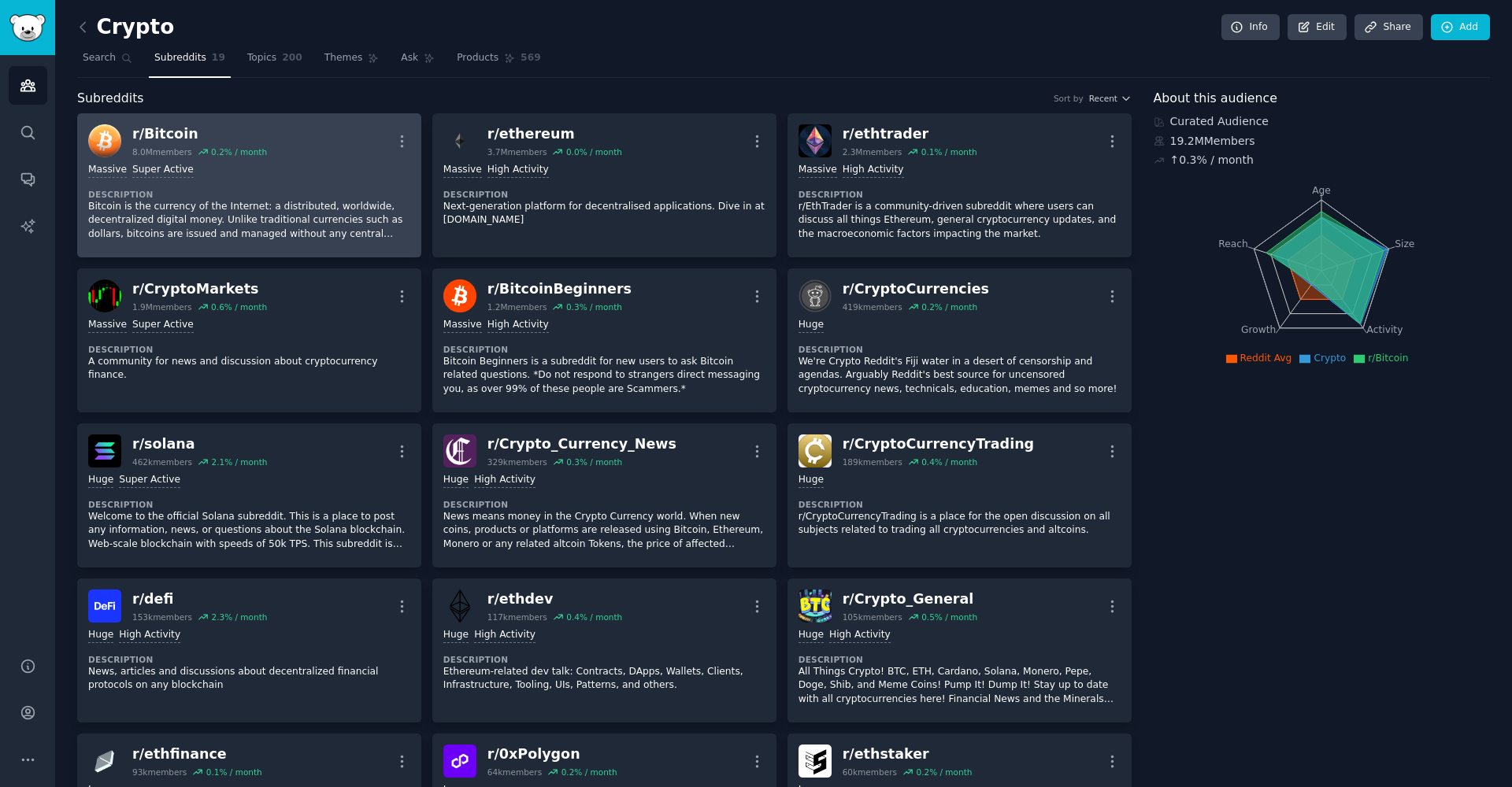
click at [240, 210] on p "Bitcoin is the currency of the Internet: a distributed, worldwide, decentralize…" at bounding box center [249, 220] width 322 height 41
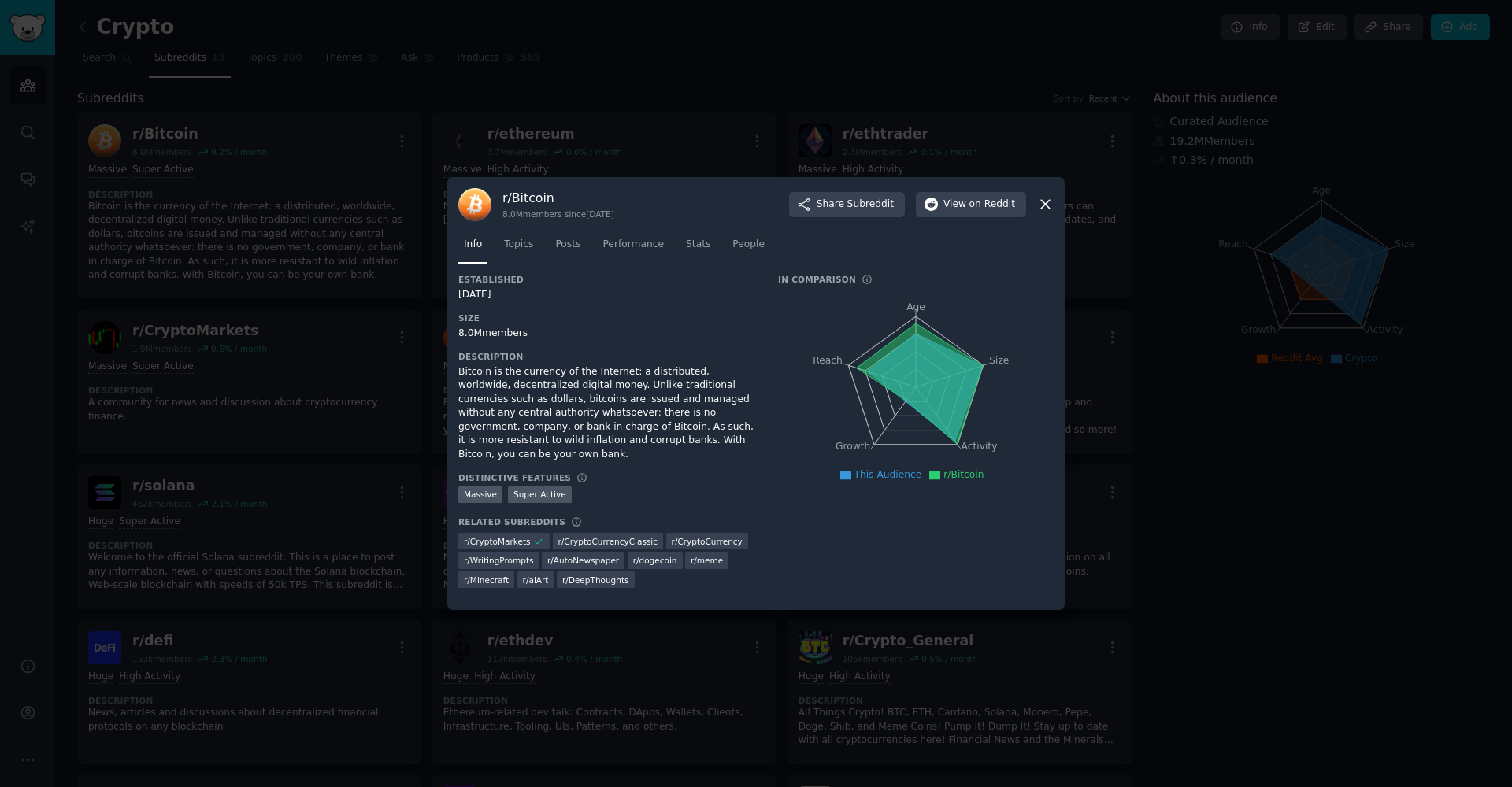
click at [1043, 209] on icon at bounding box center [1045, 205] width 8 height 8
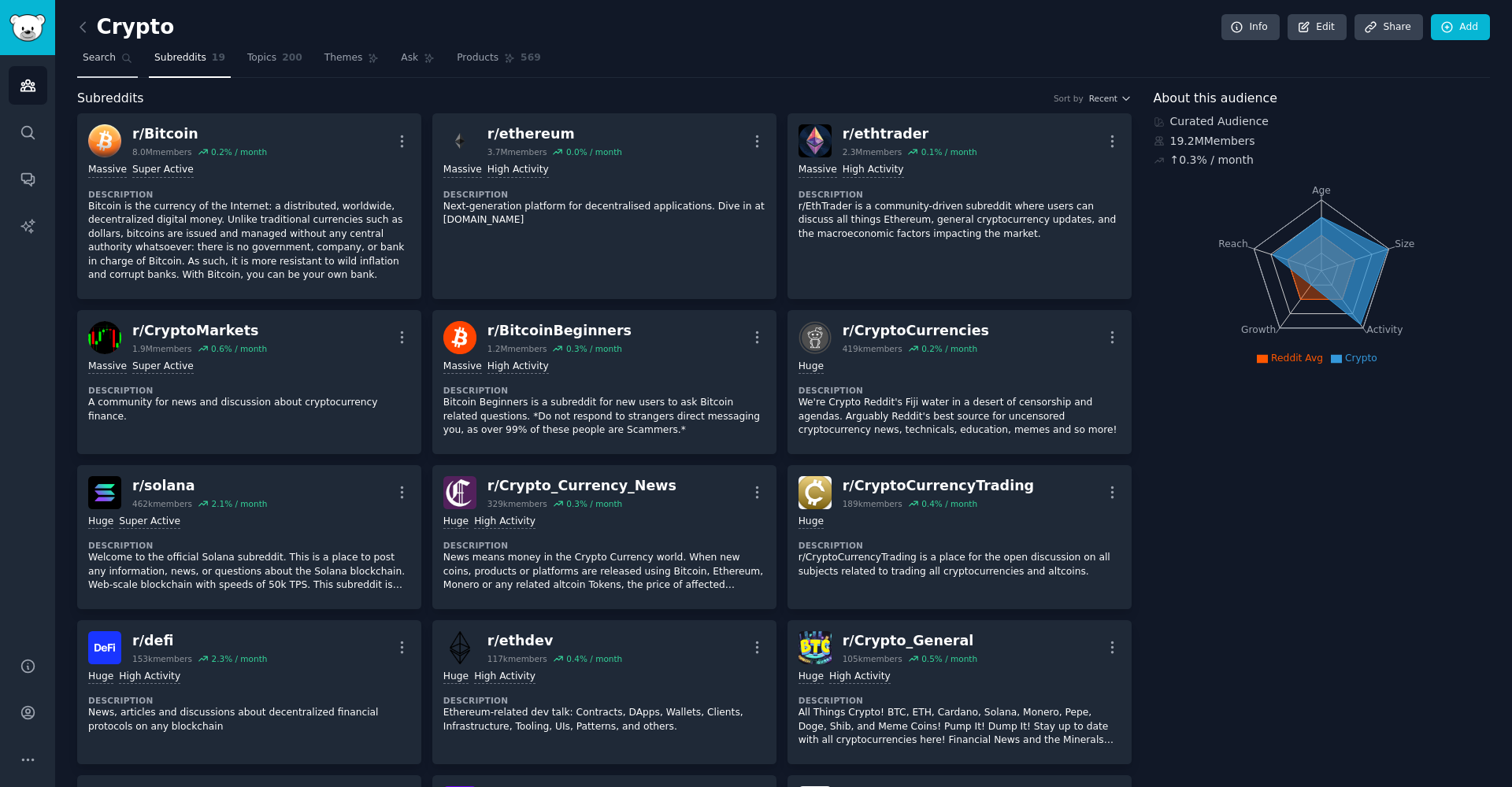
click at [103, 58] on span "Search" at bounding box center [99, 58] width 33 height 14
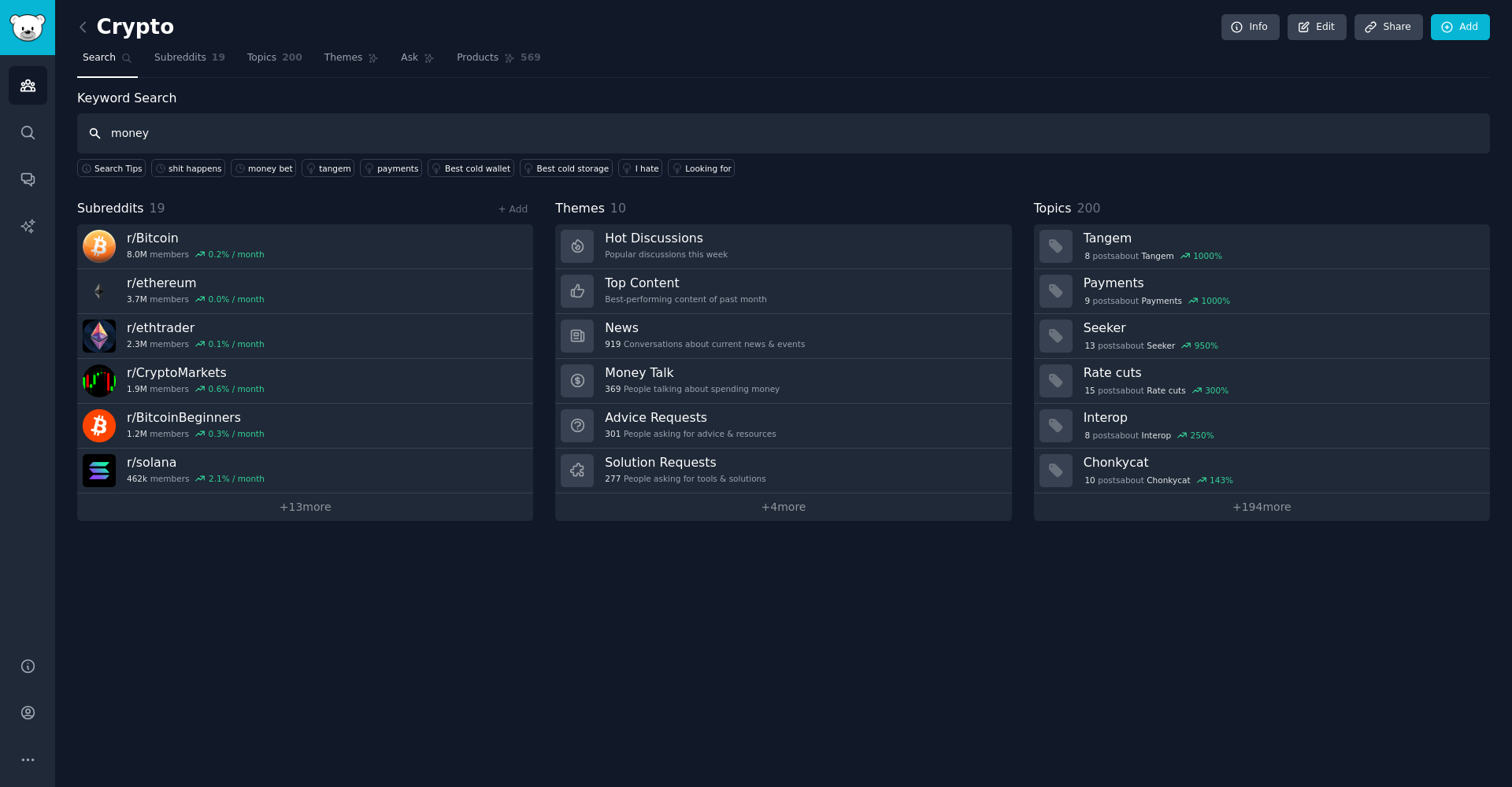
click at [216, 124] on input "money" at bounding box center [783, 133] width 1412 height 40
type input "money"
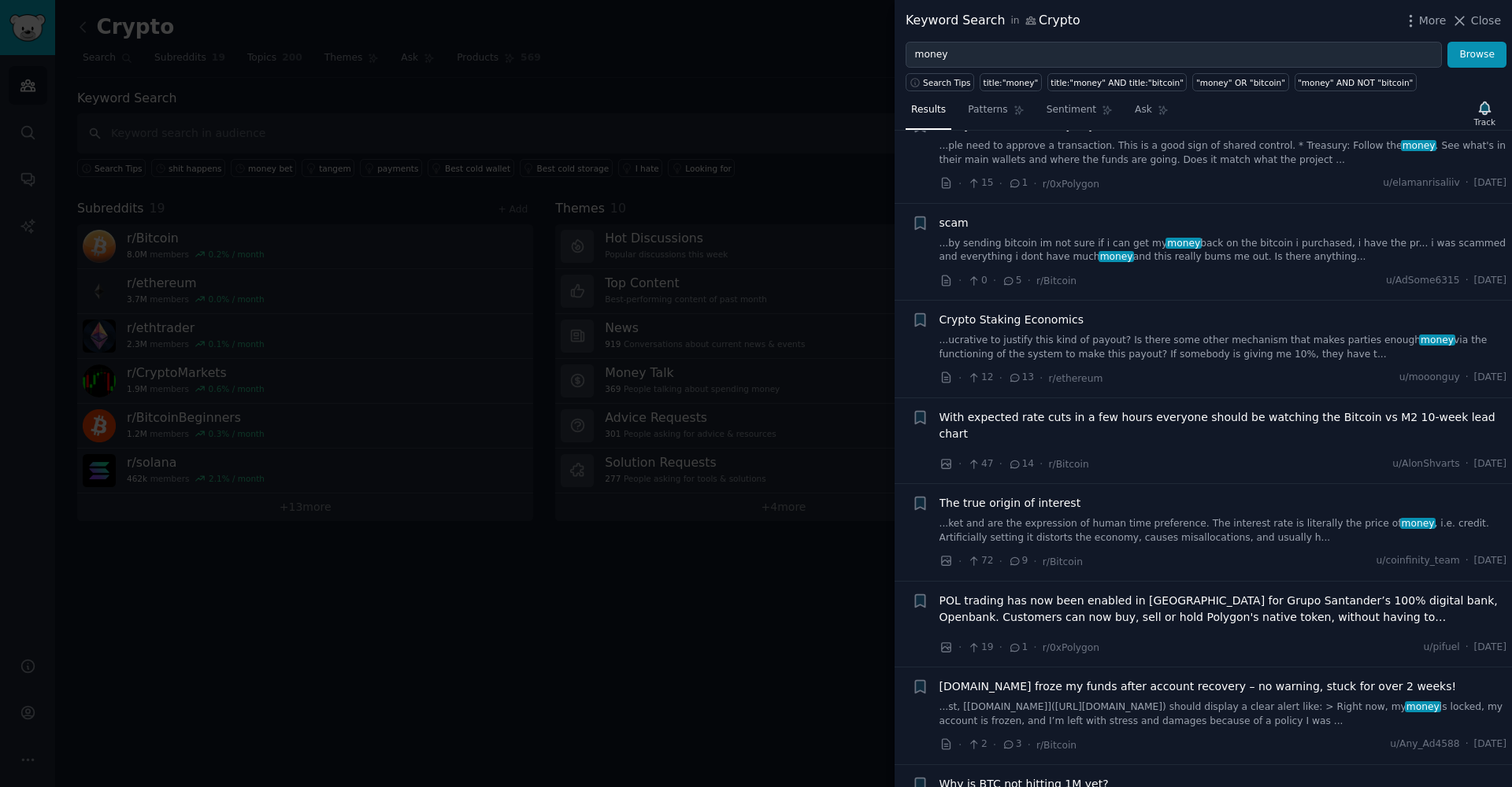
scroll to position [4264, 0]
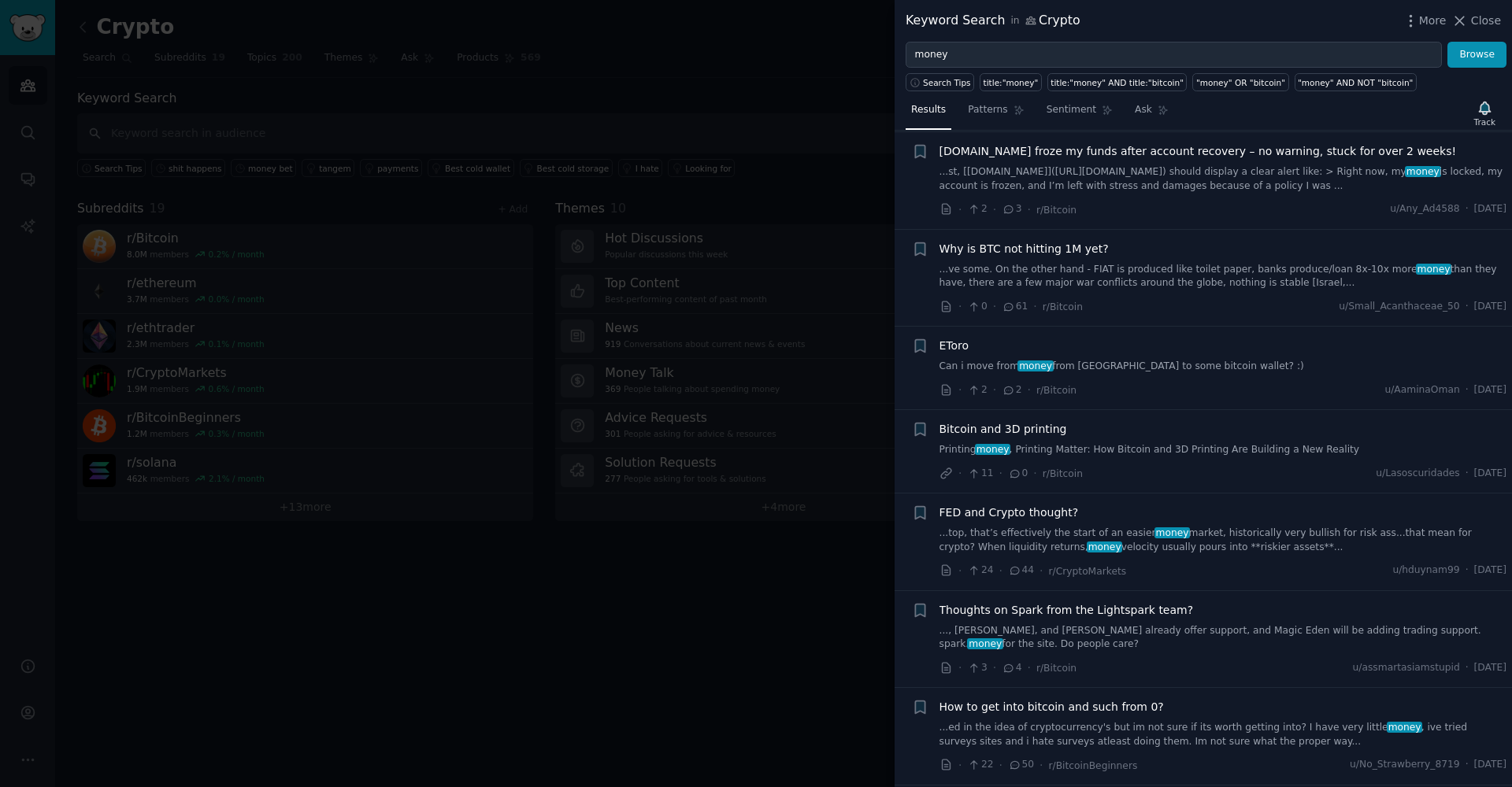
click at [1084, 526] on link "...top, that’s effectively the start of an easier money market, historically ve…" at bounding box center [1223, 540] width 568 height 28
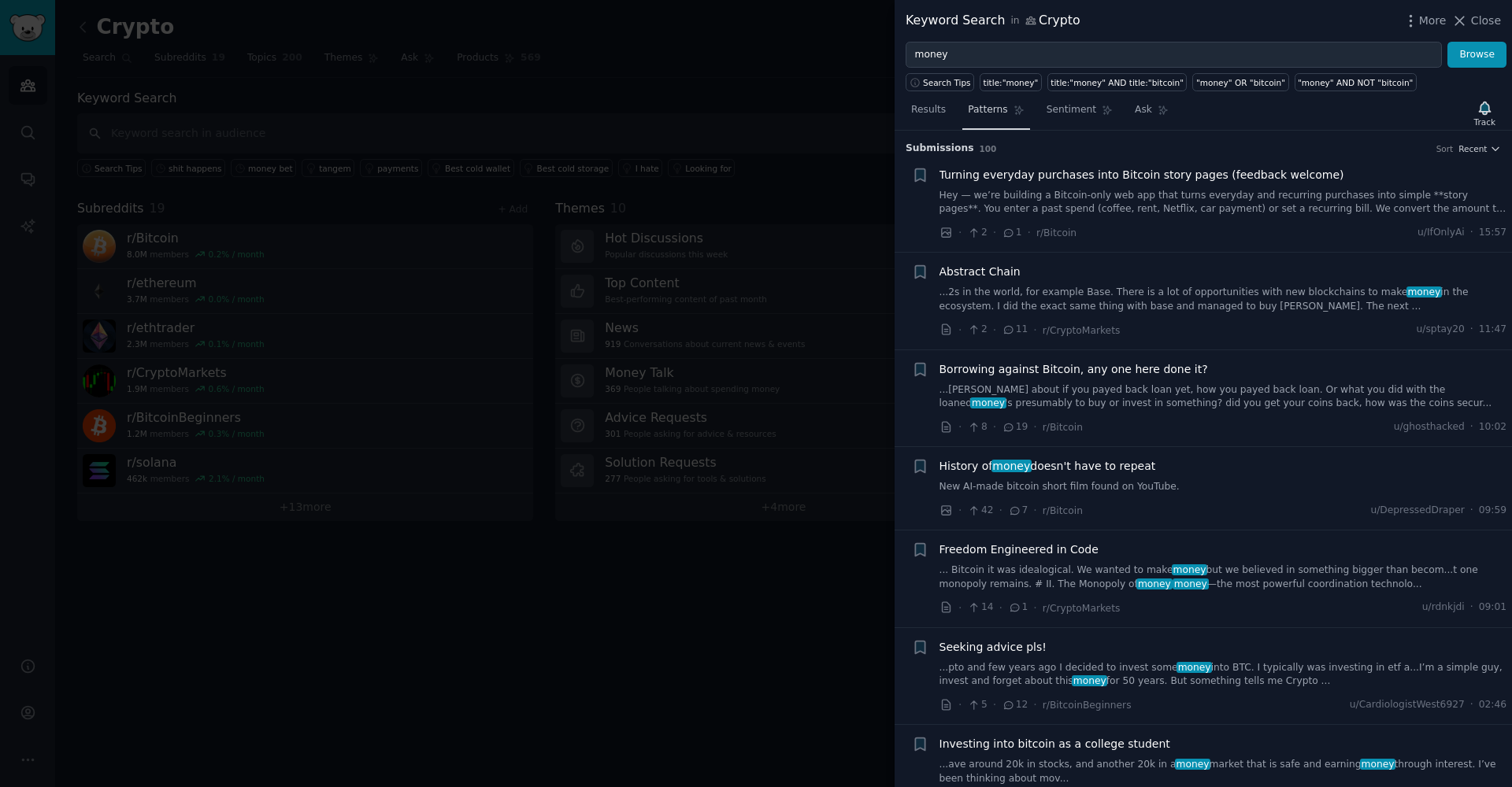
click at [985, 115] on span "Patterns" at bounding box center [987, 110] width 40 height 14
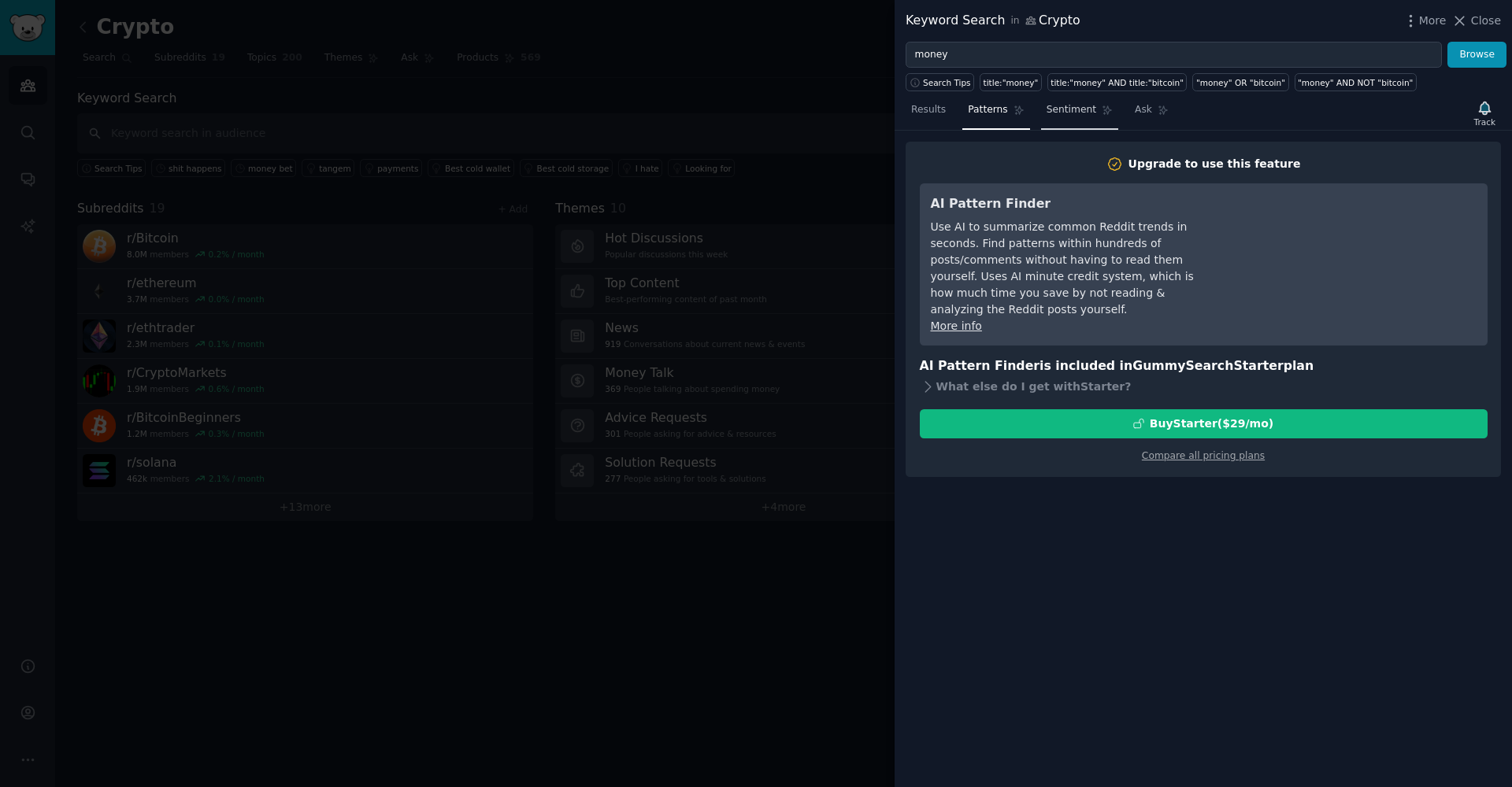
click at [1065, 113] on span "Sentiment" at bounding box center [1071, 110] width 50 height 14
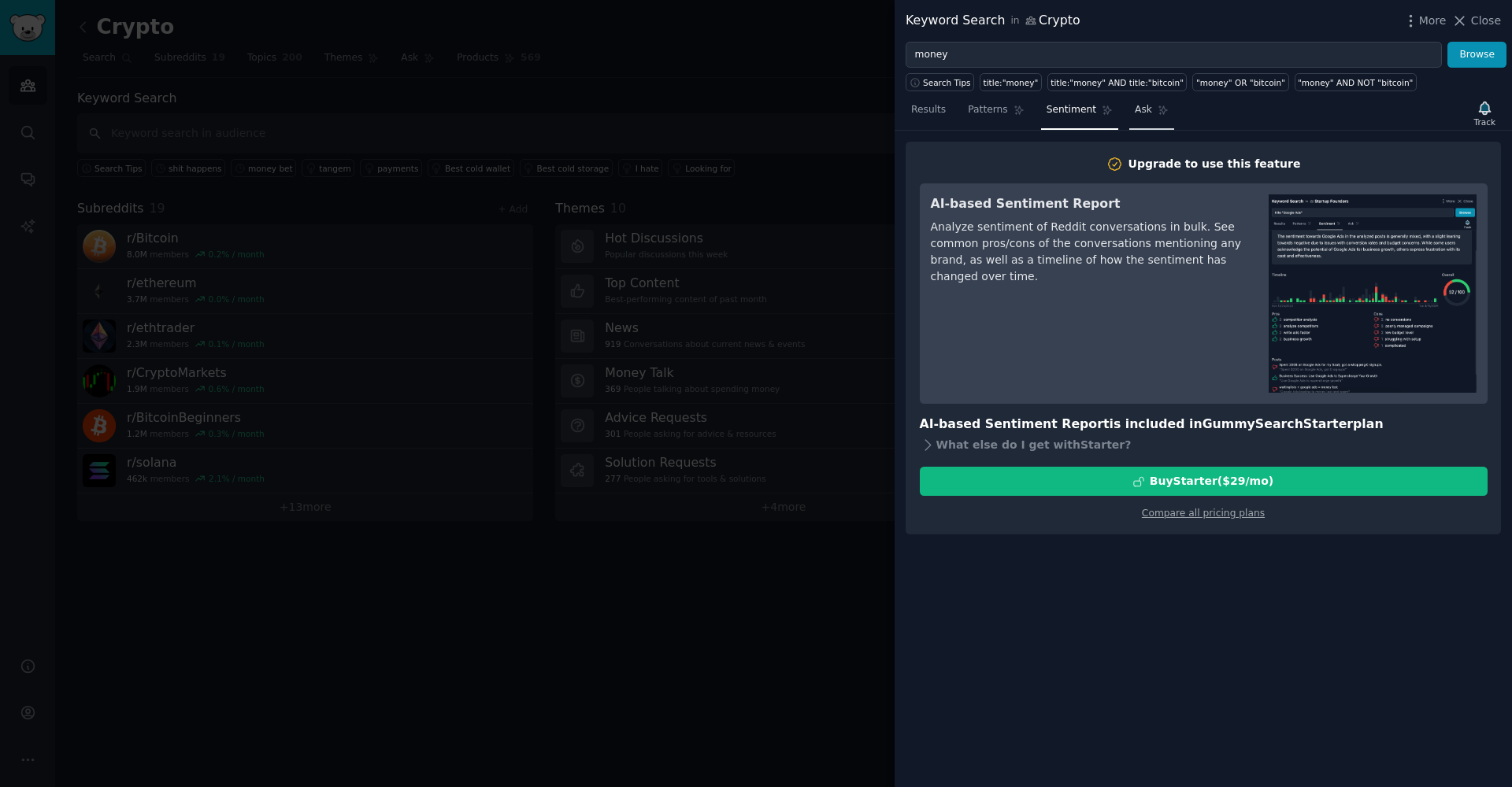
click at [1136, 113] on span "Ask" at bounding box center [1143, 110] width 17 height 14
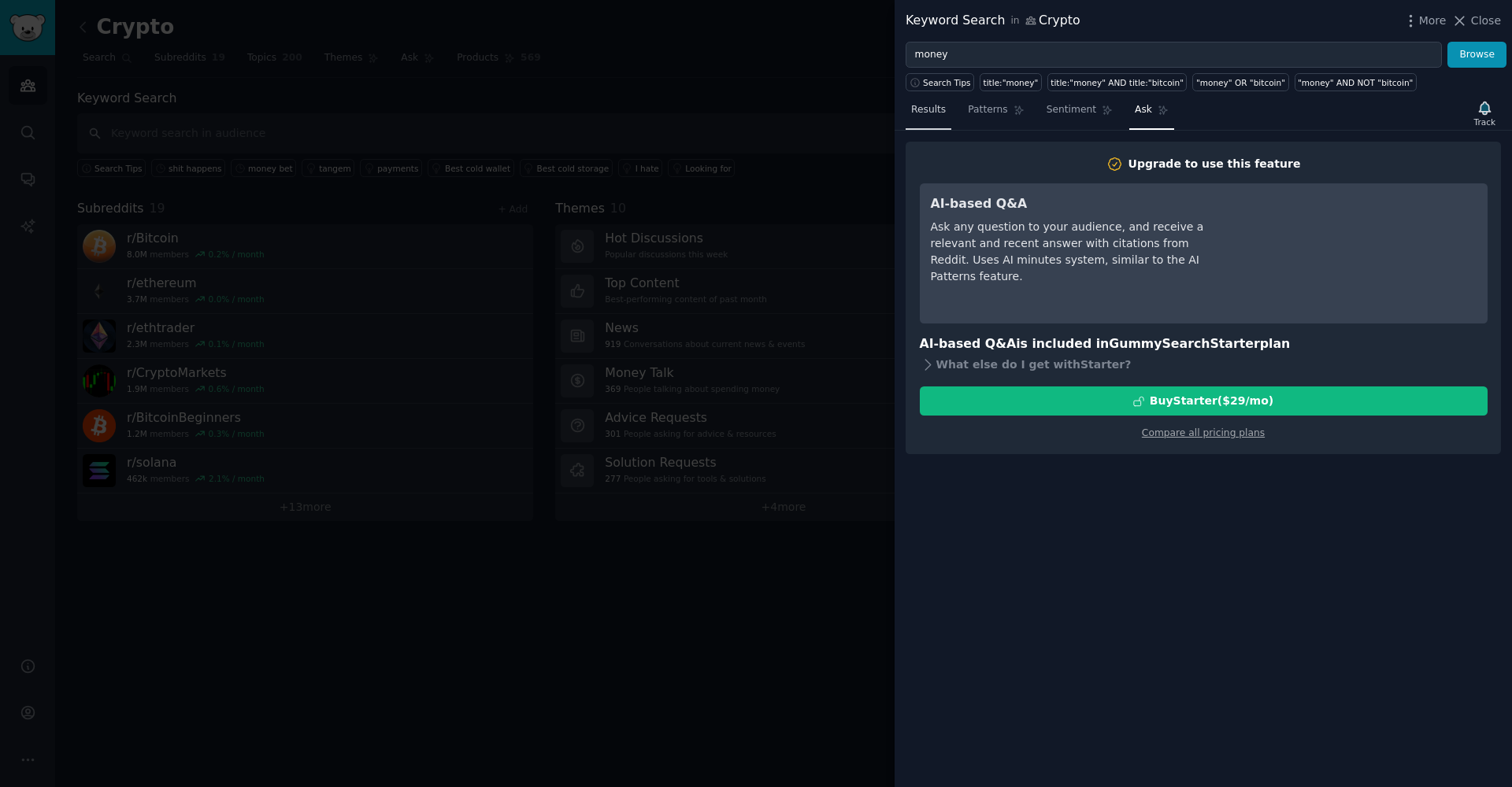
click at [935, 107] on span "Results" at bounding box center [928, 110] width 35 height 14
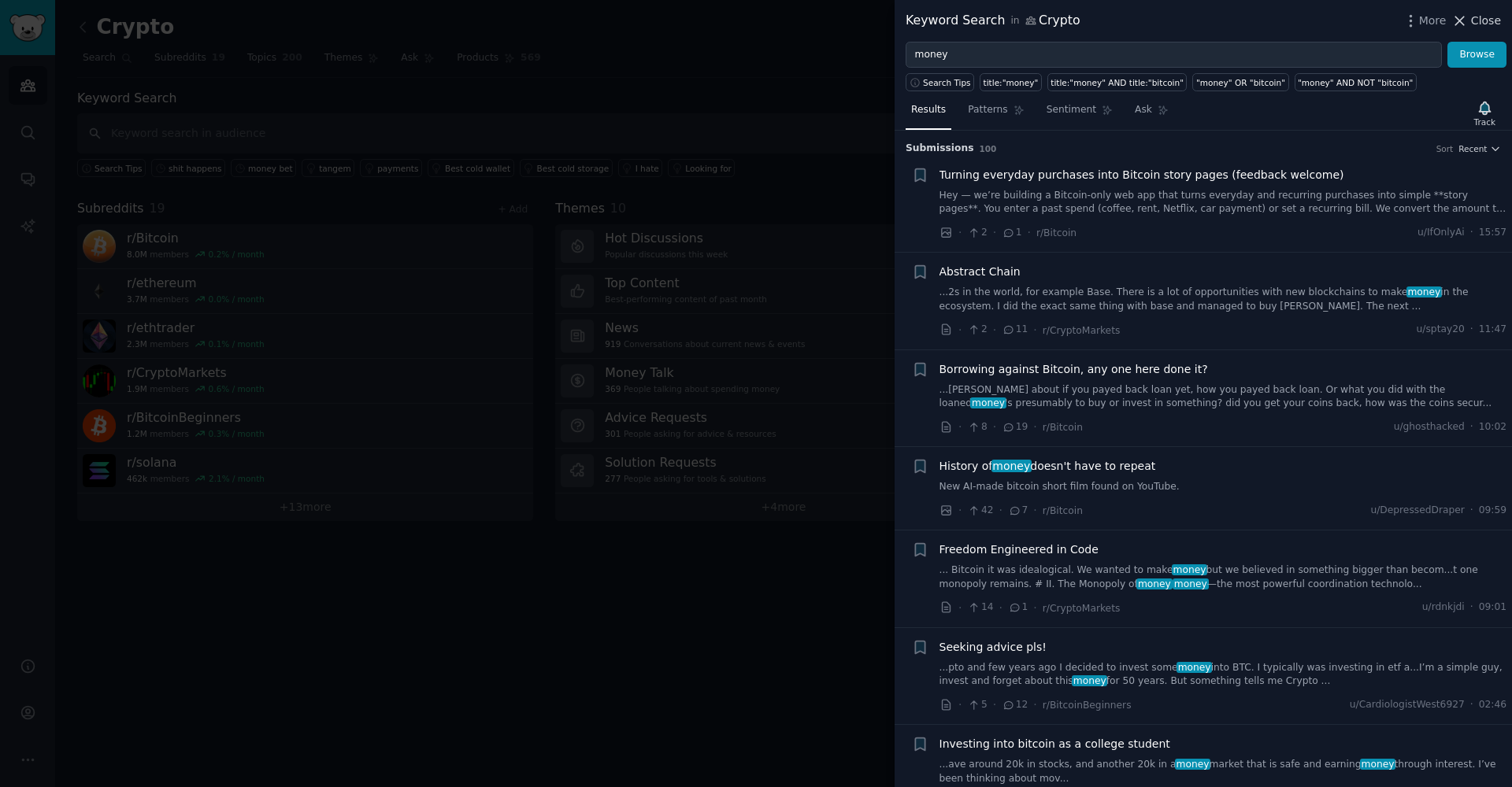
click at [1189, 22] on span "Close" at bounding box center [1485, 21] width 30 height 17
